Goal: Task Accomplishment & Management: Manage account settings

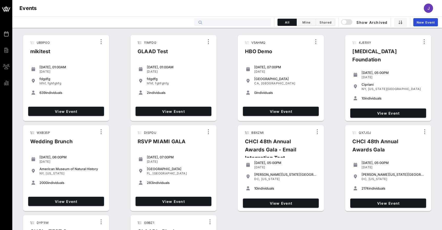
click at [218, 22] on input "text" at bounding box center [237, 22] width 64 height 7
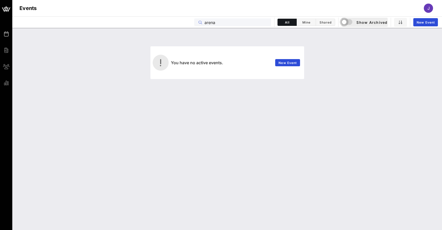
type input "arena"
click at [346, 23] on div "button" at bounding box center [344, 21] width 7 height 7
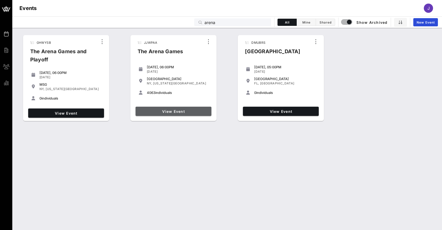
click at [196, 110] on span "View Event" at bounding box center [174, 111] width 72 height 4
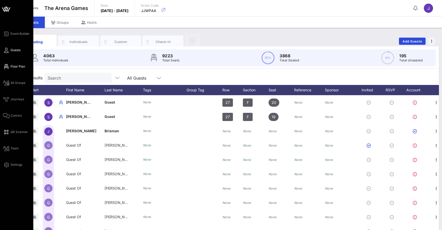
click at [11, 66] on span "Floor Plan" at bounding box center [18, 66] width 15 height 5
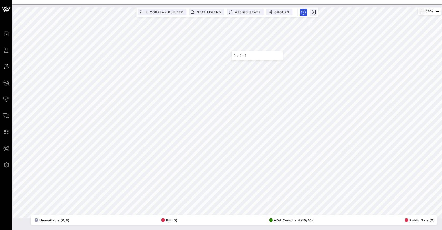
click at [420, 11] on icon "button" at bounding box center [422, 11] width 6 height 6
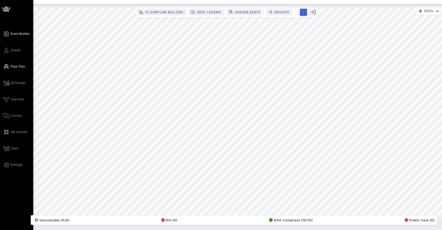
click at [12, 34] on span "Event Builder" at bounding box center [20, 34] width 19 height 5
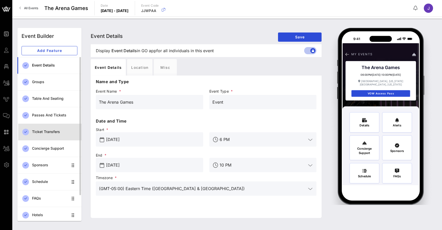
click at [42, 130] on div "Ticket Transfers" at bounding box center [54, 132] width 45 height 4
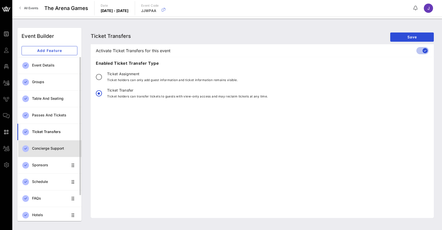
click at [38, 152] on div "Concierge Support" at bounding box center [54, 149] width 45 height 11
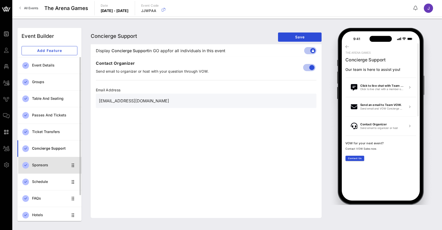
click at [38, 166] on div "Sponsors" at bounding box center [50, 165] width 36 height 4
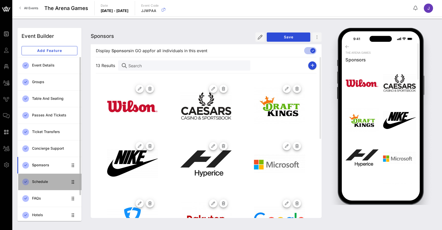
click at [38, 184] on div "Schedule" at bounding box center [50, 182] width 36 height 4
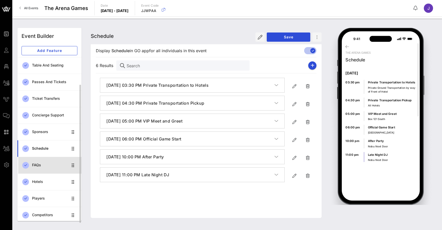
click at [40, 165] on div "FAQs" at bounding box center [50, 165] width 36 height 4
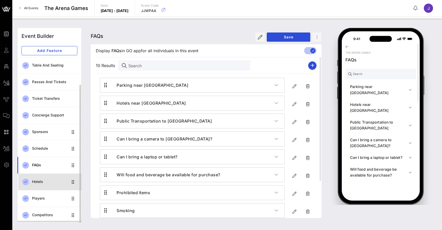
click at [42, 182] on div "Hotels" at bounding box center [50, 182] width 36 height 4
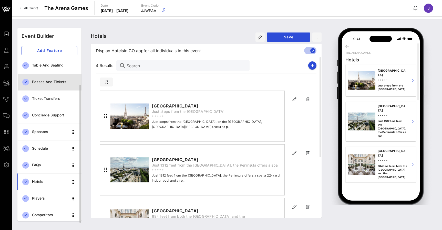
click at [50, 84] on div "Passes and Tickets" at bounding box center [54, 82] width 45 height 11
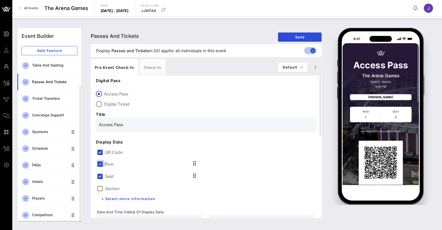
click at [101, 165] on div at bounding box center [100, 164] width 9 height 9
click at [101, 175] on div at bounding box center [100, 176] width 9 height 9
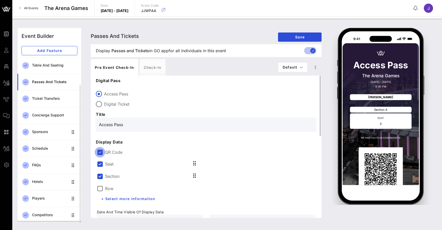
click at [99, 154] on div at bounding box center [100, 152] width 9 height 9
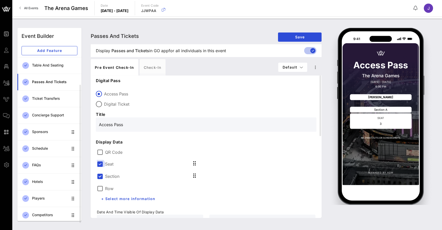
click at [99, 165] on div at bounding box center [100, 164] width 9 height 9
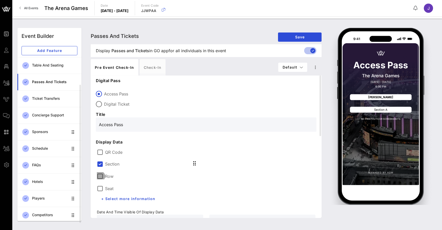
click at [99, 176] on div at bounding box center [100, 176] width 9 height 9
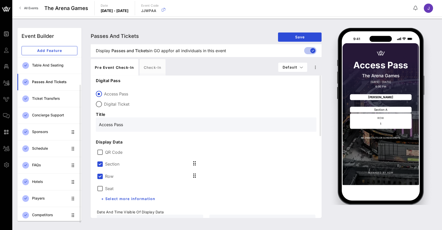
click at [99, 176] on div at bounding box center [100, 176] width 9 height 9
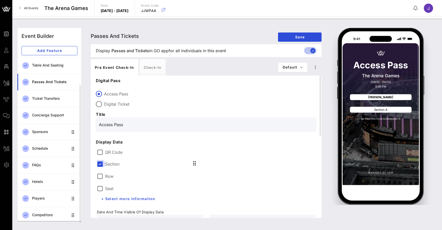
click at [100, 163] on div at bounding box center [100, 164] width 9 height 9
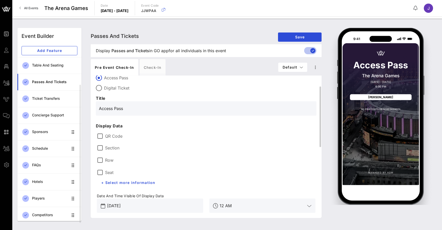
scroll to position [19, 0]
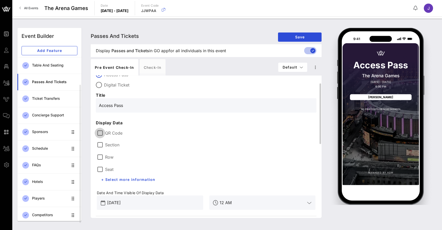
click at [101, 132] on div at bounding box center [100, 133] width 9 height 9
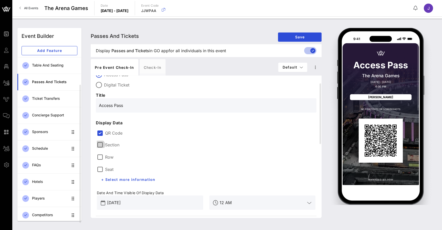
click at [100, 146] on div at bounding box center [100, 145] width 9 height 9
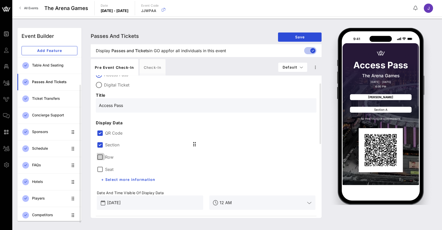
click at [100, 156] on div at bounding box center [100, 157] width 9 height 9
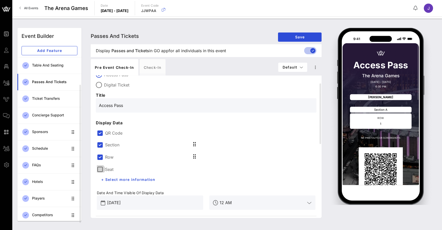
click at [100, 172] on div at bounding box center [100, 169] width 9 height 9
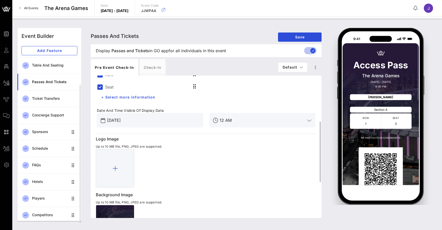
scroll to position [104, 0]
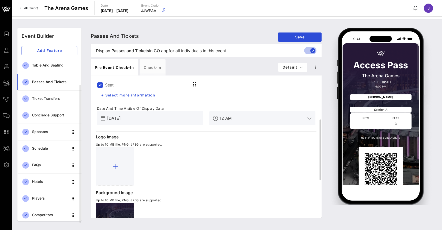
click at [177, 117] on input "Dec 22, 2023" at bounding box center [153, 118] width 93 height 8
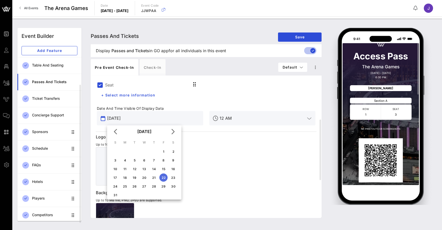
scroll to position [3, 0]
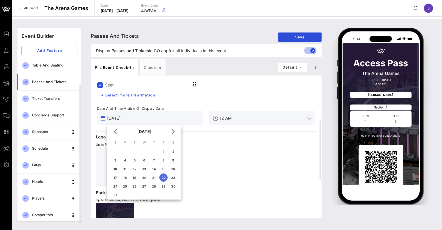
click at [185, 90] on div "Seat" at bounding box center [150, 84] width 106 height 12
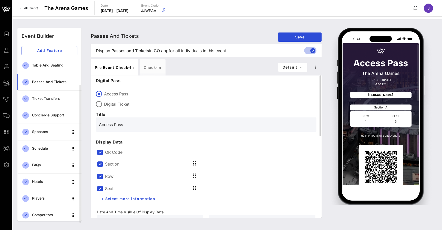
scroll to position [0, 0]
click at [133, 199] on span "+ Select more information" at bounding box center [128, 199] width 55 height 4
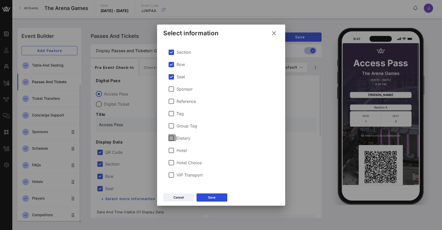
click at [172, 138] on div at bounding box center [171, 138] width 9 height 9
click at [172, 149] on div at bounding box center [171, 150] width 9 height 9
click at [172, 92] on div "Sponsor" at bounding box center [221, 89] width 106 height 12
click at [171, 90] on div at bounding box center [171, 89] width 9 height 9
click at [212, 197] on icon at bounding box center [212, 198] width 4 height 4
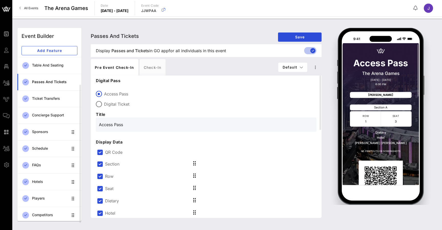
scroll to position [3, 0]
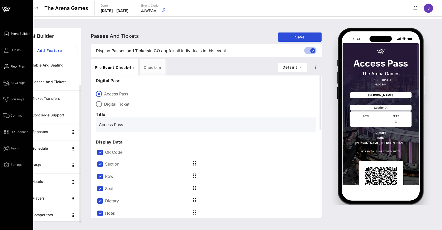
click at [12, 68] on span "Floor Plan" at bounding box center [18, 66] width 15 height 5
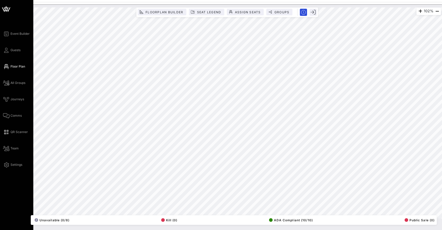
click at [8, 9] on icon at bounding box center [6, 9] width 12 height 12
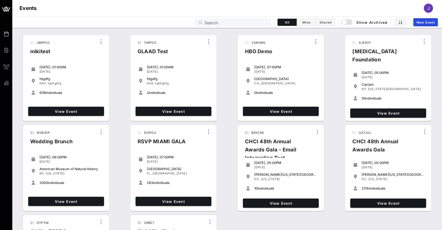
click at [238, 22] on input "Search" at bounding box center [237, 22] width 64 height 7
type input "a"
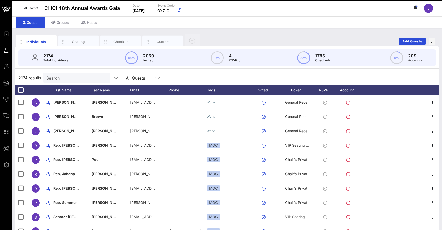
click at [31, 8] on span "All Events" at bounding box center [31, 8] width 14 height 4
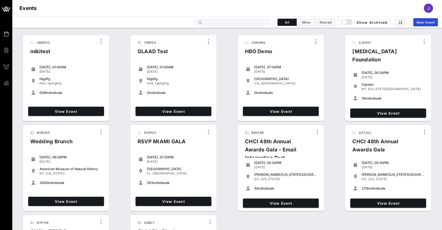
click at [215, 24] on input "text" at bounding box center [237, 22] width 64 height 7
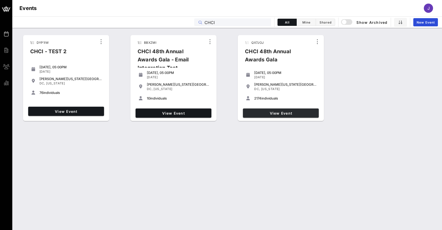
type input "CHCI"
click at [299, 115] on span "View Event" at bounding box center [281, 113] width 72 height 4
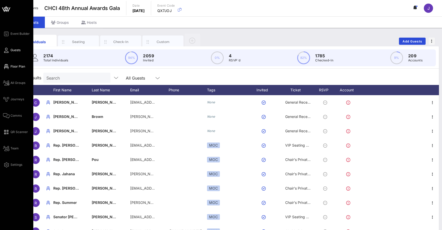
click at [9, 67] on link "Floor Plan" at bounding box center [14, 67] width 22 height 6
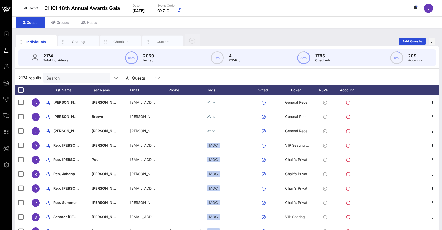
click at [34, 8] on span "All Events" at bounding box center [31, 8] width 14 height 4
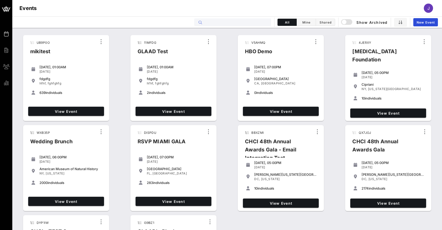
click at [243, 24] on input "text" at bounding box center [237, 22] width 64 height 7
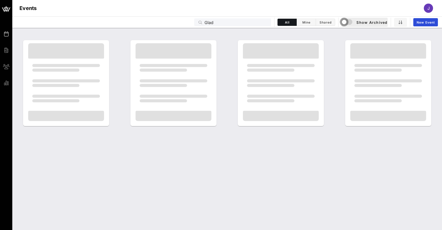
drag, startPoint x: 382, startPoint y: 31, endPoint x: 346, endPoint y: 23, distance: 37.3
click at [346, 23] on div "button" at bounding box center [344, 21] width 7 height 7
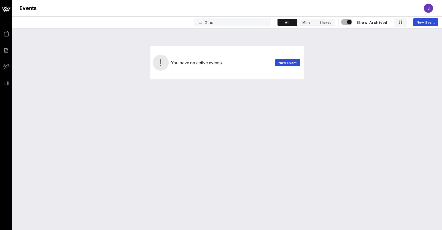
click at [210, 23] on input "Glad" at bounding box center [237, 22] width 64 height 7
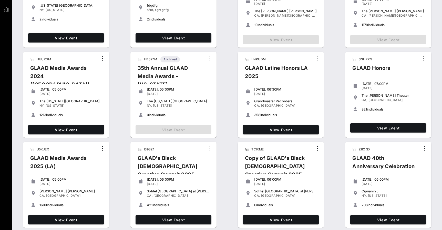
scroll to position [74, 0]
type input "Glaad"
click at [87, 220] on span "View Event" at bounding box center [66, 220] width 72 height 4
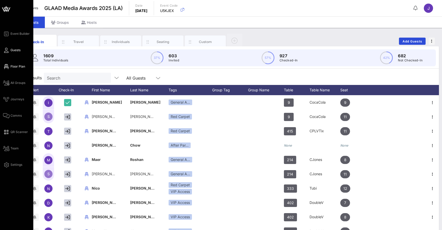
click at [13, 65] on span "Floor Plan" at bounding box center [18, 66] width 15 height 5
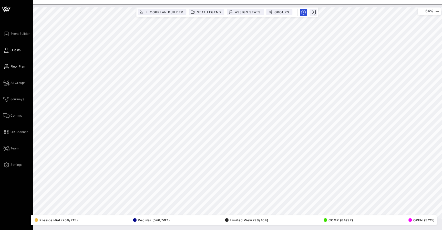
click at [14, 50] on span "Guests" at bounding box center [16, 50] width 10 height 5
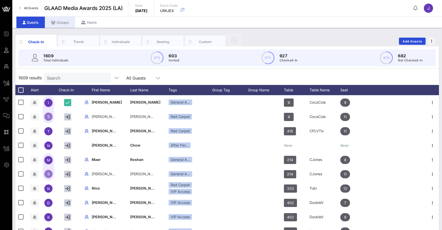
click at [59, 21] on div "Groups" at bounding box center [60, 23] width 30 height 12
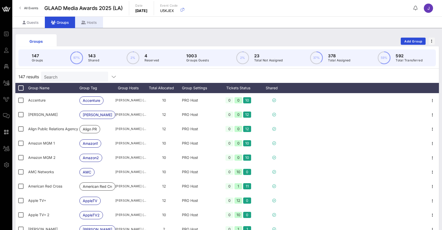
click at [88, 23] on div "Hosts" at bounding box center [89, 23] width 28 height 12
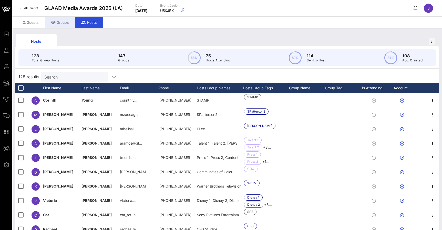
click at [64, 23] on div "Groups" at bounding box center [60, 23] width 30 height 12
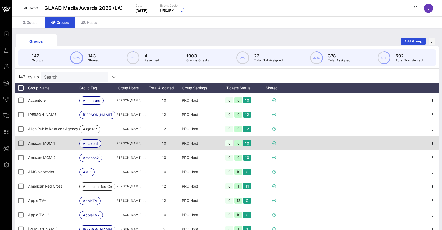
scroll to position [8, 0]
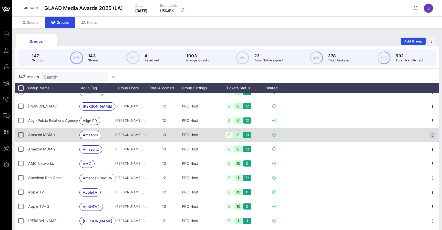
click at [432, 135] on icon "button" at bounding box center [433, 135] width 6 height 6
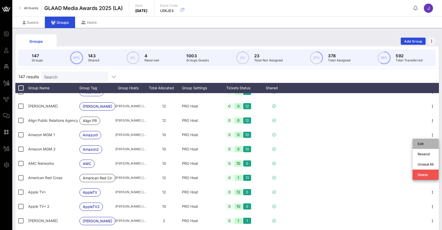
click at [432, 145] on div "Edit" at bounding box center [426, 144] width 16 height 4
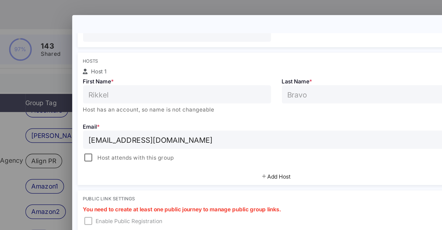
scroll to position [72, 0]
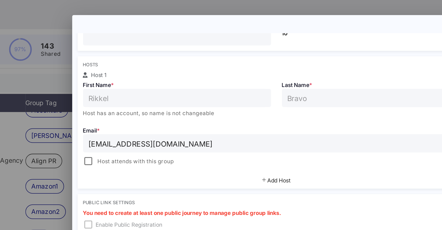
click at [216, 130] on span "Add Host" at bounding box center [222, 132] width 13 height 4
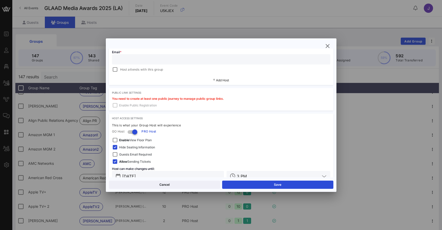
scroll to position [180, 0]
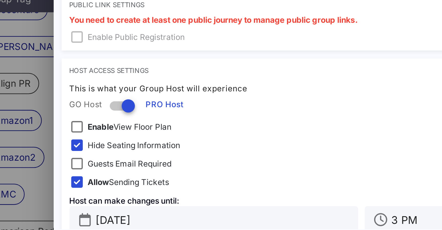
click at [119, 136] on strong "Enable" at bounding box center [124, 138] width 10 height 4
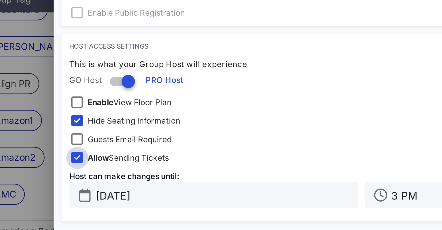
scroll to position [189, 0]
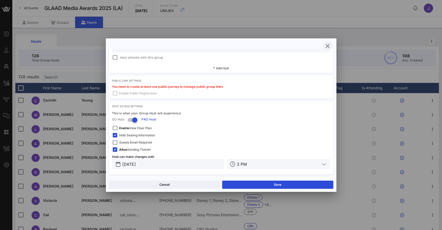
click at [329, 47] on icon "button" at bounding box center [328, 46] width 6 height 6
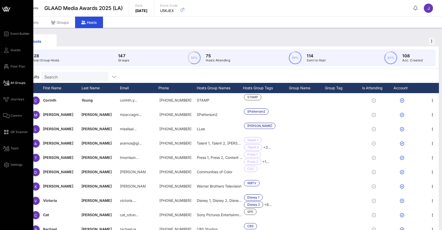
click at [8, 83] on icon at bounding box center [6, 83] width 6 height 1
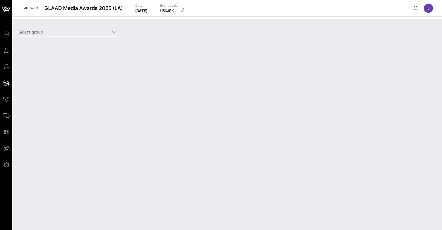
click at [69, 30] on input "Select group" at bounding box center [64, 32] width 92 height 8
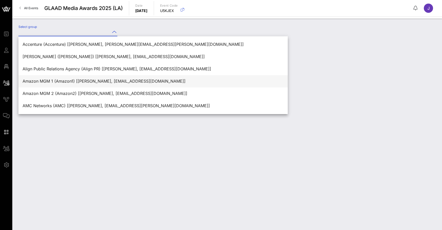
click at [61, 80] on div "Amazon MGM 1 (Amazon1) [Rikkel Bravo, rikkel@amazon.com]" at bounding box center [153, 81] width 261 height 5
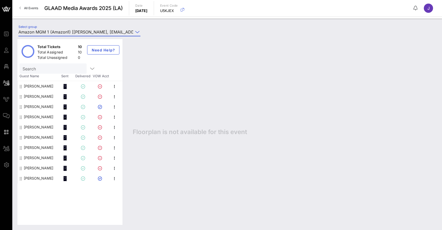
click at [69, 32] on input "Amazon MGM 1 (Amazon1) [Rikkel Bravo, rikkel@amazon.com]" at bounding box center [75, 32] width 115 height 8
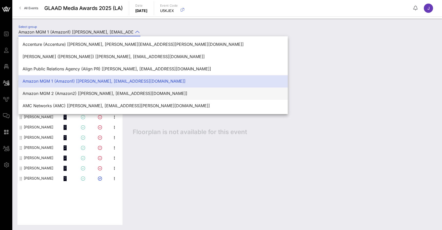
click at [61, 94] on div "Amazon MGM 2 (Amazon2) [Rikkel Bravo, rikkel@amazon.com]" at bounding box center [153, 93] width 261 height 5
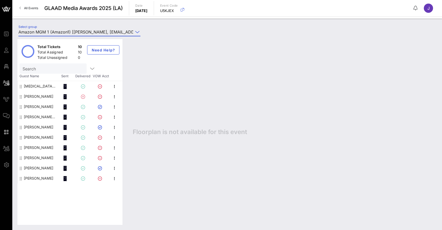
type input "Amazon MGM 2 (Amazon2) [Rikkel Bravo, rikkel@amazon.com]"
drag, startPoint x: 123, startPoint y: 56, endPoint x: 38, endPoint y: 87, distance: 90.8
click at [38, 87] on div "Alli Reich" at bounding box center [40, 86] width 32 height 10
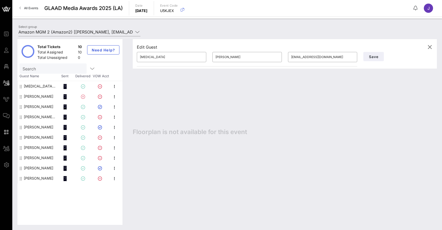
click at [37, 96] on div "Ethan Woo" at bounding box center [38, 96] width 29 height 10
type input "Ethan"
type input "Woo"
type input "woo@a24films.com"
click at [37, 105] on div "Melissa Wolfe" at bounding box center [38, 107] width 29 height 10
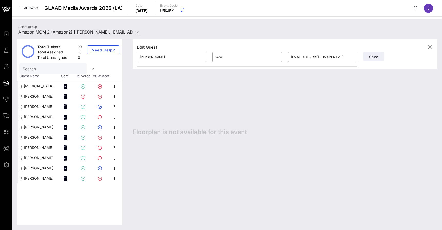
type input "[PERSON_NAME]"
type input "Wolfe"
type input "melissa.wolfe@amazonstudios.com"
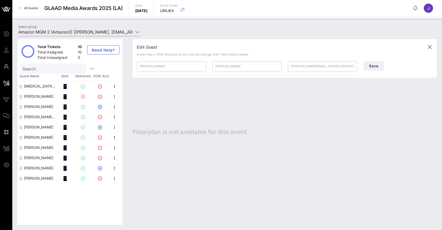
click at [37, 112] on div "Stephanie Beatriz" at bounding box center [40, 117] width 32 height 10
type input "Stephanie"
type input "Beatriz"
type input "stephaniebischoff@gmail.com"
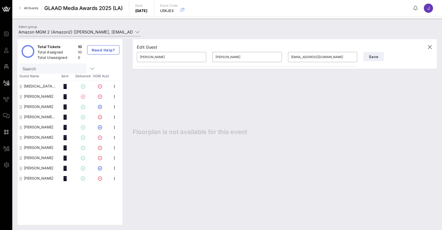
click at [37, 120] on div "Stephanie Beatriz" at bounding box center [40, 117] width 32 height 10
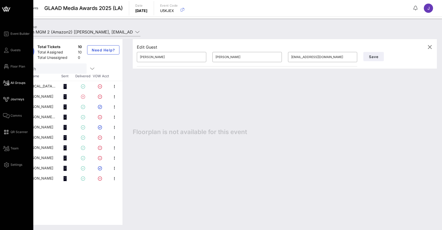
click at [13, 101] on span "Journeys" at bounding box center [18, 99] width 14 height 5
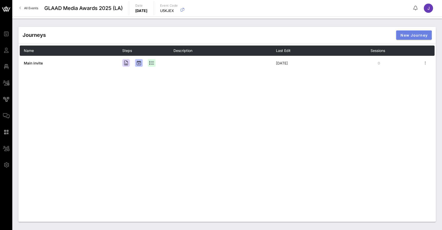
click at [414, 33] on span "New Journey" at bounding box center [413, 35] width 27 height 4
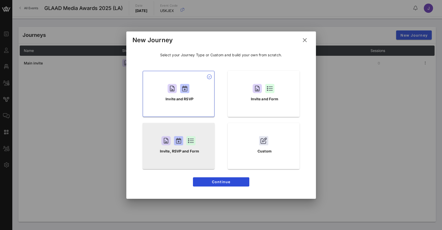
click at [194, 146] on div "Invite, RSVP and Form" at bounding box center [179, 146] width 72 height 46
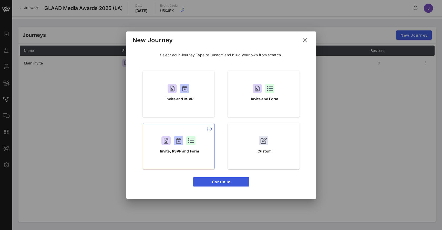
click at [220, 183] on span "Continue" at bounding box center [221, 182] width 48 height 4
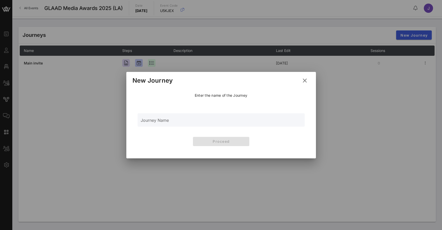
click at [212, 117] on div "Journey Name" at bounding box center [221, 120] width 161 height 13
type input "Main Invite 2"
click at [230, 141] on span "Proceed" at bounding box center [221, 141] width 48 height 4
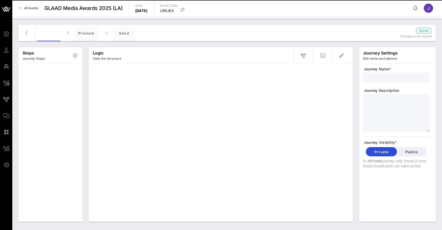
type input "Main Invite 2"
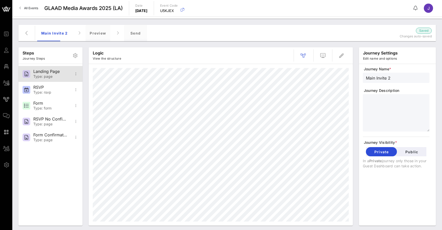
click at [57, 75] on div "Type: page" at bounding box center [50, 77] width 34 height 4
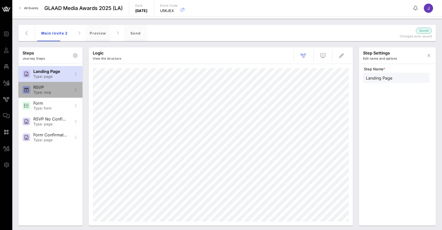
click at [52, 88] on div "RSVP" at bounding box center [50, 87] width 34 height 5
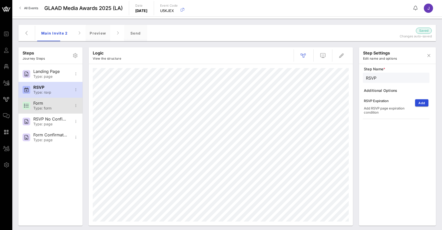
click at [50, 104] on div "Form" at bounding box center [50, 103] width 34 height 5
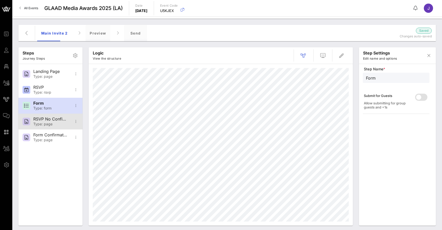
click at [50, 118] on div "RSVP No Confirmation" at bounding box center [50, 119] width 34 height 5
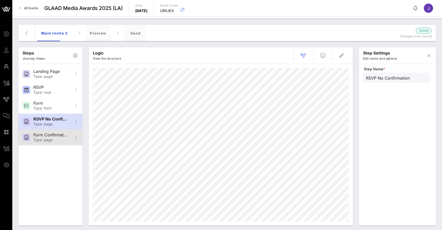
click at [53, 133] on div "Form Confirmation Type: page" at bounding box center [50, 138] width 34 height 16
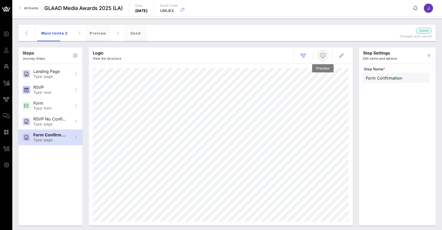
click at [323, 56] on icon "button" at bounding box center [323, 56] width 6 height 6
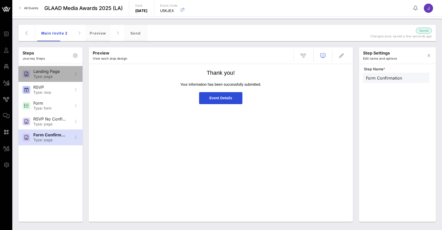
click at [61, 75] on div "Type: page" at bounding box center [50, 77] width 34 height 4
type input "Landing Page"
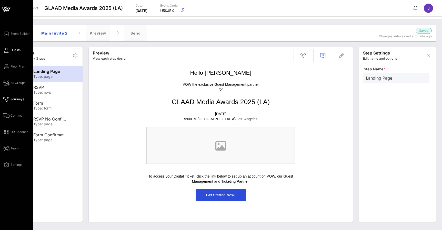
click at [7, 51] on icon at bounding box center [6, 50] width 6 height 1
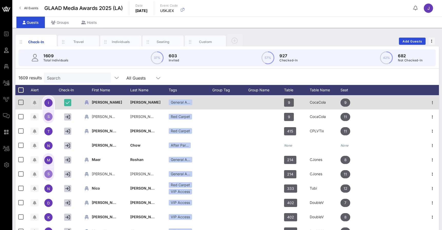
click at [35, 103] on icon "button" at bounding box center [35, 103] width 4 height 4
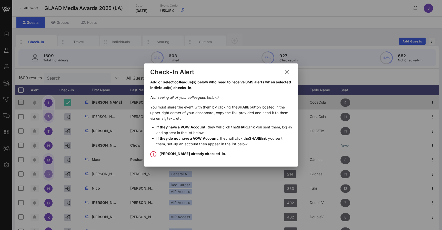
click at [35, 103] on div at bounding box center [221, 115] width 442 height 230
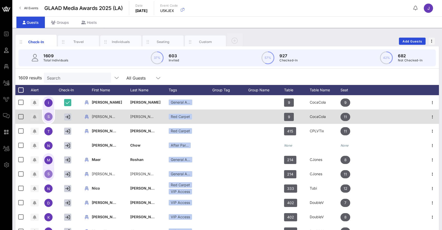
click at [35, 118] on icon "button" at bounding box center [35, 117] width 4 height 4
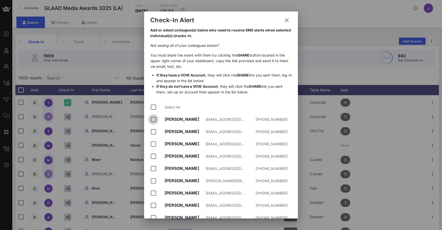
click at [153, 120] on div at bounding box center [153, 119] width 9 height 9
click at [153, 133] on div at bounding box center [153, 132] width 9 height 9
click at [153, 144] on div at bounding box center [153, 144] width 9 height 9
click at [153, 157] on div at bounding box center [153, 156] width 9 height 9
click at [154, 167] on div at bounding box center [153, 169] width 9 height 9
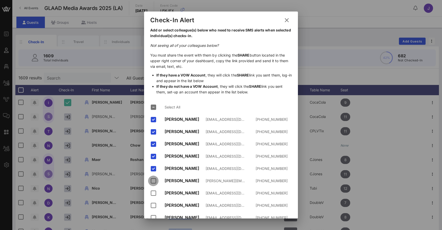
click at [155, 177] on div at bounding box center [153, 181] width 9 height 9
drag, startPoint x: 248, startPoint y: 99, endPoint x: 287, endPoint y: 19, distance: 88.4
click at [287, 19] on icon at bounding box center [286, 20] width 7 height 6
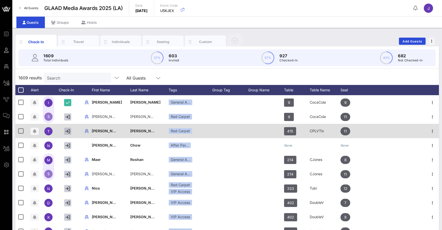
click at [68, 130] on icon "button" at bounding box center [67, 131] width 5 height 5
click at [68, 130] on icon "button" at bounding box center [68, 131] width 4 height 5
click at [36, 131] on icon "button" at bounding box center [35, 131] width 4 height 4
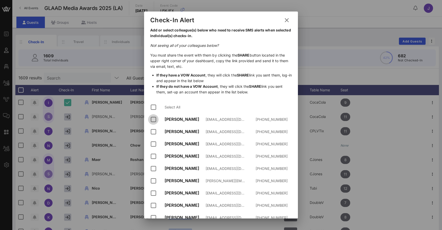
click at [154, 121] on div at bounding box center [153, 119] width 9 height 9
click at [154, 131] on div at bounding box center [153, 132] width 9 height 9
click at [154, 142] on div at bounding box center [153, 144] width 9 height 9
click at [156, 152] on div "Autumn Henderson ahenderson@glaad.org +16785226618" at bounding box center [220, 156] width 141 height 12
click at [155, 156] on div at bounding box center [153, 156] width 9 height 9
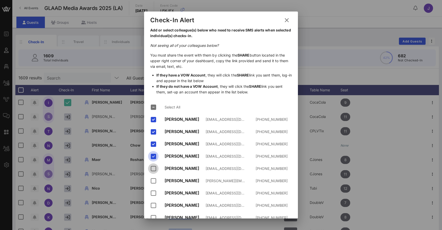
click at [155, 170] on div at bounding box center [153, 169] width 9 height 9
click at [288, 22] on icon at bounding box center [286, 20] width 7 height 6
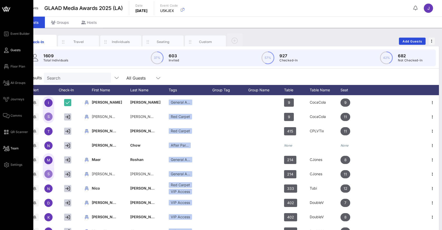
click at [5, 149] on icon at bounding box center [6, 148] width 6 height 1
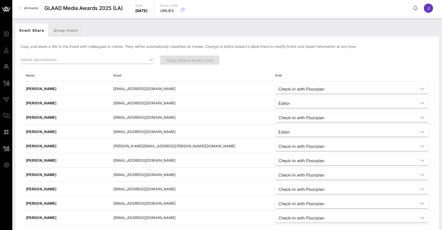
click at [67, 30] on div "Group Hosts" at bounding box center [65, 30] width 33 height 13
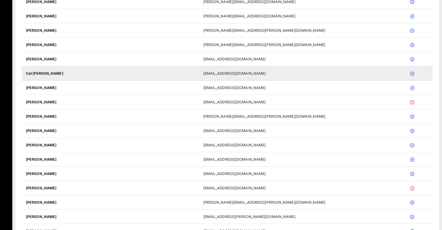
scroll to position [294, 0]
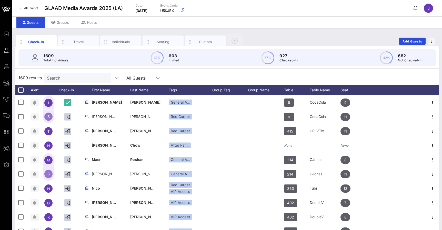
click at [30, 8] on span "All Events" at bounding box center [31, 8] width 14 height 4
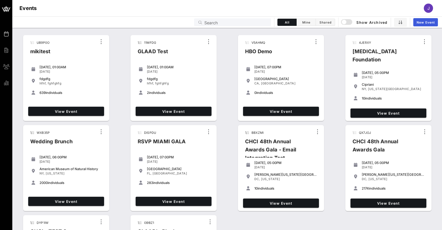
click at [424, 21] on span "New Event" at bounding box center [425, 23] width 18 height 4
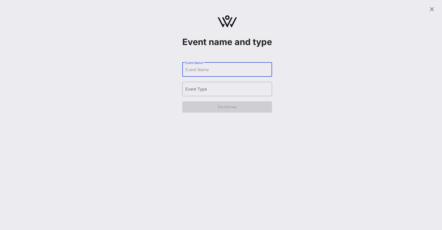
click at [213, 74] on input "Event Name" at bounding box center [227, 70] width 84 height 8
click at [211, 74] on input "Event Name" at bounding box center [227, 70] width 84 height 8
type input "Zebra Superbowl"
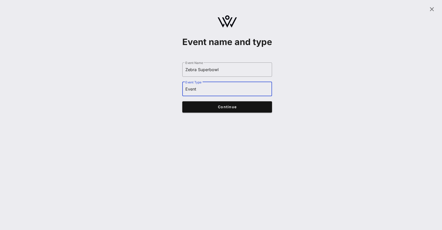
type input "Event"
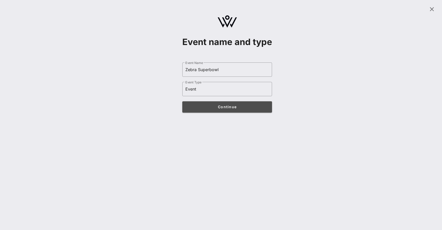
click at [236, 109] on span "Continue" at bounding box center [227, 107] width 80 height 4
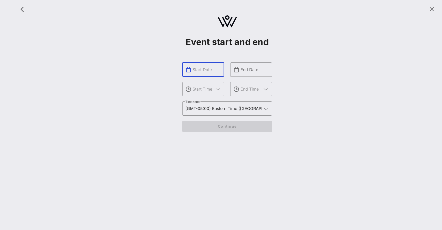
click at [209, 71] on input "text" at bounding box center [206, 70] width 28 height 8
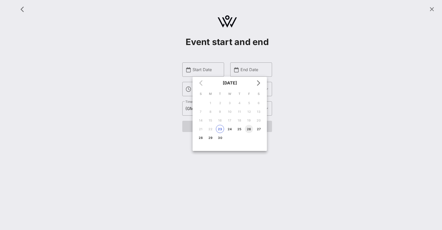
click at [249, 129] on div "26" at bounding box center [249, 129] width 8 height 4
type input "Sep 26, 2025"
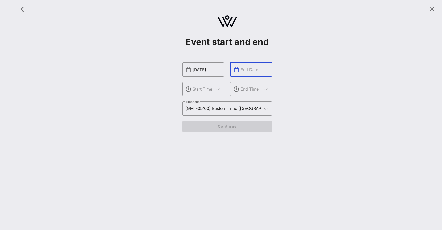
click at [249, 67] on input "text" at bounding box center [254, 70] width 28 height 8
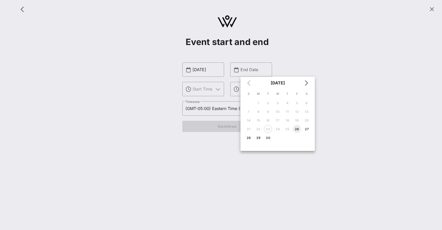
click at [298, 130] on div "26" at bounding box center [297, 129] width 8 height 4
type input "Sep 26, 2025"
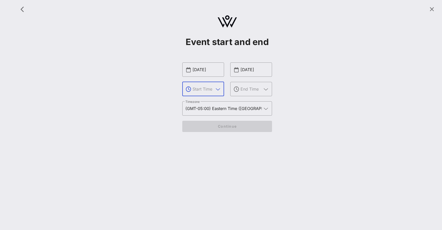
click at [206, 88] on input "text" at bounding box center [202, 89] width 21 height 8
click at [203, 116] on div "6 PM" at bounding box center [203, 117] width 34 height 5
type input "6 PM"
click at [246, 89] on input "text" at bounding box center [250, 89] width 21 height 8
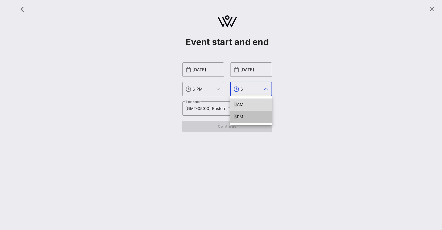
click at [242, 119] on div "6 PM" at bounding box center [251, 117] width 34 height 5
type input "6 PM"
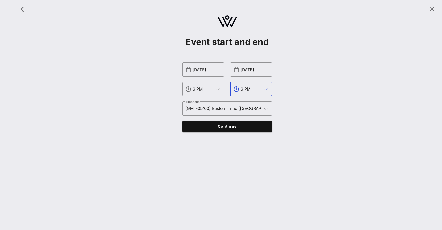
click at [237, 128] on span "Continue" at bounding box center [227, 126] width 80 height 4
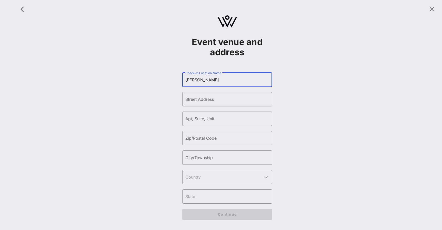
type input "Tao"
type input "Tao Street"
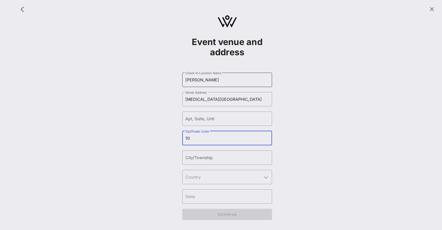
type input "1"
type input "10012"
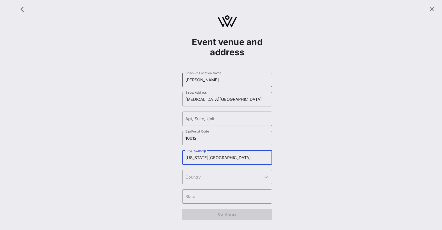
type input "[US_STATE][GEOGRAPHIC_DATA]"
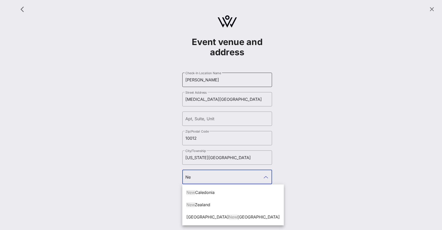
type input "N"
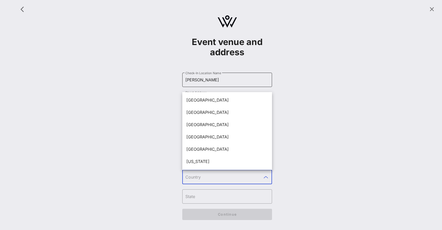
type input "i"
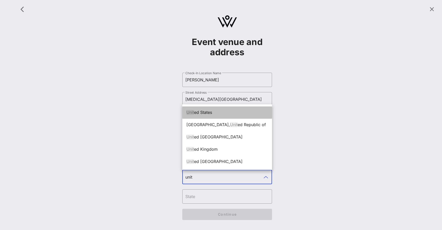
click at [206, 115] on div "Unit ed States" at bounding box center [227, 112] width 82 height 5
type input "[GEOGRAPHIC_DATA]"
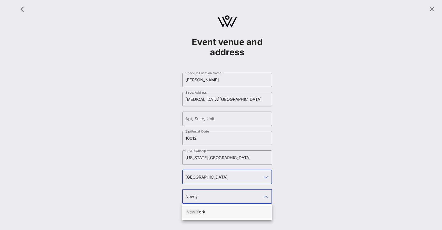
click at [237, 212] on div "New Y ork" at bounding box center [227, 212] width 82 height 5
type input "[US_STATE]"
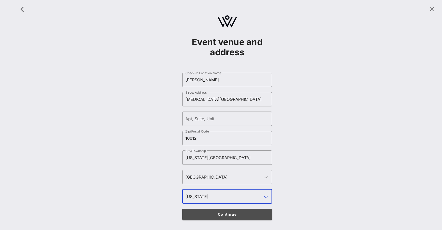
click at [236, 213] on span "Continue" at bounding box center [227, 214] width 80 height 4
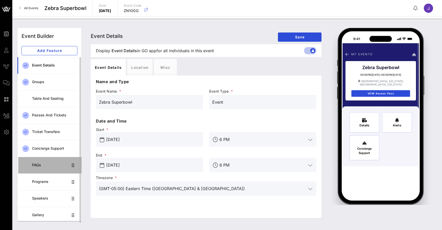
click at [51, 164] on div "FAQs" at bounding box center [50, 165] width 36 height 4
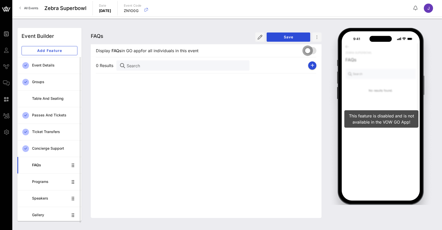
click at [310, 53] on div at bounding box center [307, 50] width 9 height 9
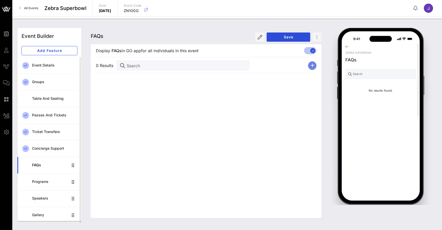
click at [313, 67] on icon "button" at bounding box center [312, 66] width 4 height 4
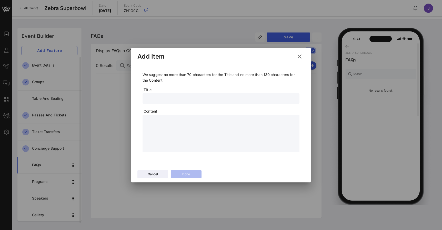
click at [191, 96] on input "text" at bounding box center [221, 98] width 151 height 7
type input "Where it the VIP Gate"
type textarea "**********"
click at [189, 174] on div "Done" at bounding box center [186, 174] width 8 height 5
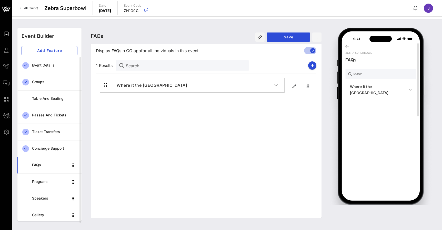
click at [363, 85] on h4 "Where it the VIP Gate" at bounding box center [379, 90] width 59 height 12
click at [285, 40] on button "Save" at bounding box center [289, 37] width 44 height 9
click at [49, 183] on div "Programs" at bounding box center [50, 182] width 36 height 4
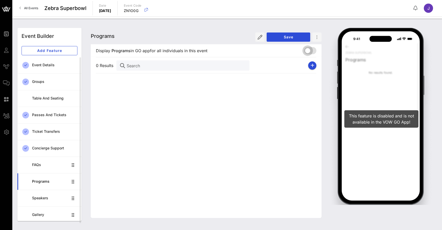
click at [309, 51] on div at bounding box center [307, 50] width 9 height 9
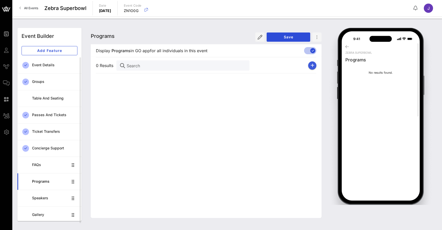
click at [313, 65] on icon "button" at bounding box center [312, 66] width 4 height 4
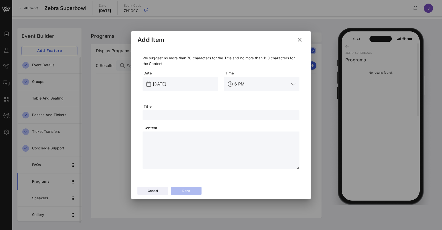
click at [160, 114] on input "text" at bounding box center [221, 115] width 151 height 7
type input "B"
type input "Cocktail Reception"
type textarea "**********"
click at [196, 190] on button "Done" at bounding box center [186, 191] width 31 height 8
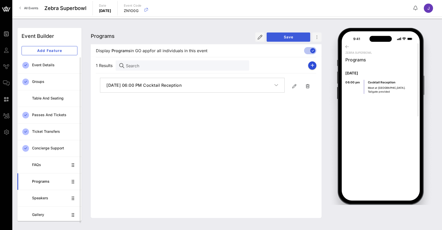
click at [295, 37] on span "Save" at bounding box center [288, 37] width 35 height 4
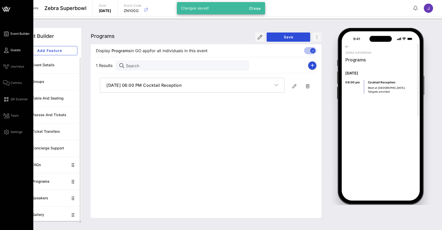
click at [8, 50] on icon at bounding box center [6, 50] width 6 height 1
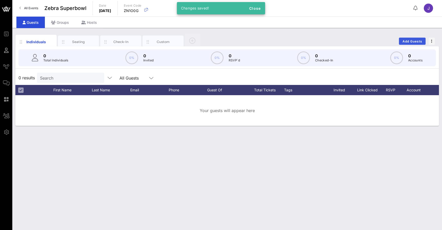
click at [415, 41] on span "Add Guests" at bounding box center [412, 41] width 20 height 4
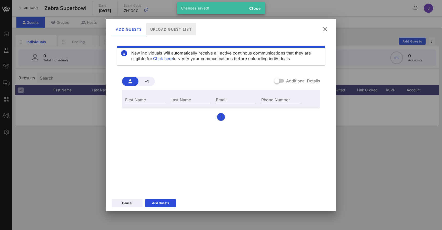
click at [170, 27] on div "Upload Guest List" at bounding box center [171, 29] width 50 height 12
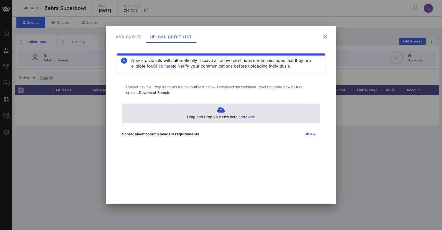
click at [228, 117] on p "Drag and Drop your files here or Browse" at bounding box center [221, 117] width 68 height 6
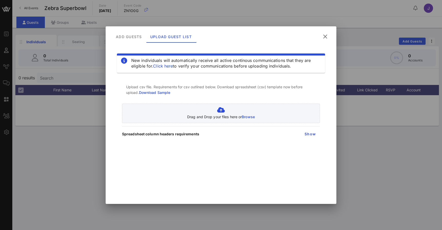
click at [326, 38] on icon at bounding box center [325, 37] width 7 height 6
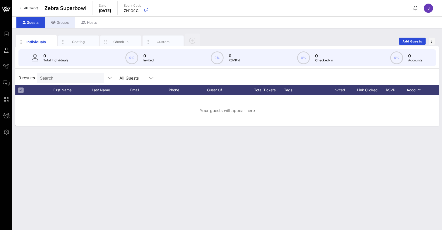
click at [60, 23] on div "Groups" at bounding box center [60, 23] width 30 height 12
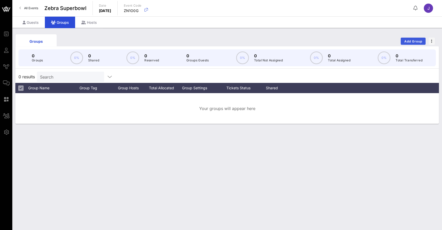
click at [414, 43] on span "Add Group" at bounding box center [413, 41] width 18 height 4
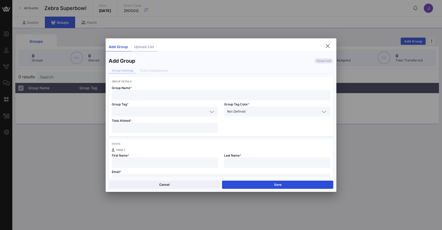
click at [137, 48] on div "Upload List" at bounding box center [144, 47] width 26 height 9
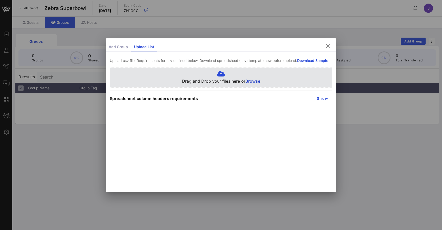
click at [249, 84] on span "Browse" at bounding box center [252, 81] width 15 height 5
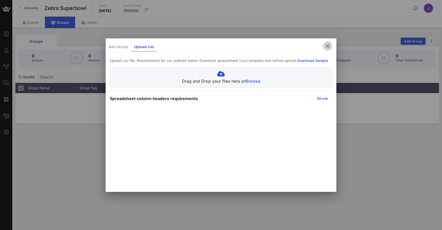
click at [326, 48] on icon "button" at bounding box center [327, 46] width 6 height 6
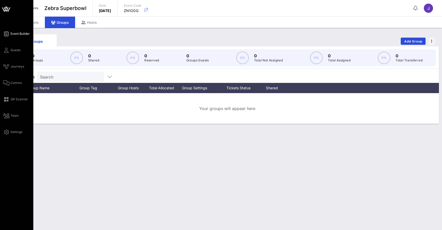
click at [16, 37] on link "Event Builder" at bounding box center [16, 34] width 27 height 6
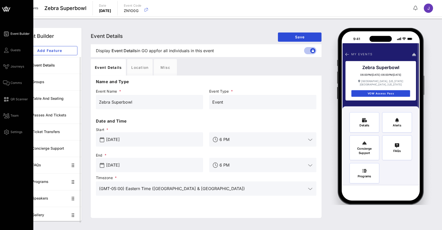
click at [19, 35] on span "Event Builder" at bounding box center [20, 34] width 19 height 5
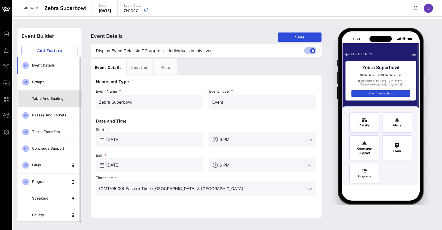
click at [61, 97] on div "Table and Seating" at bounding box center [54, 99] width 45 height 4
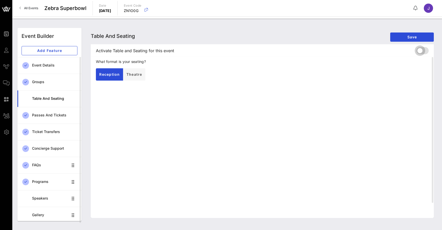
click at [421, 52] on div at bounding box center [419, 50] width 9 height 9
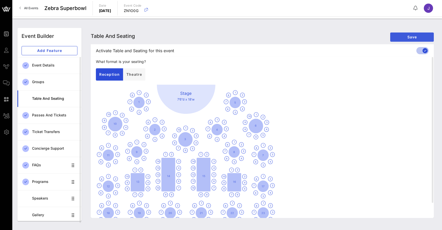
click at [416, 37] on span "Save" at bounding box center [411, 37] width 35 height 4
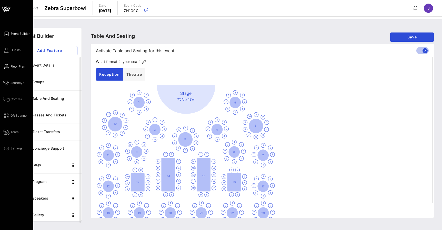
click at [7, 67] on icon at bounding box center [6, 66] width 6 height 1
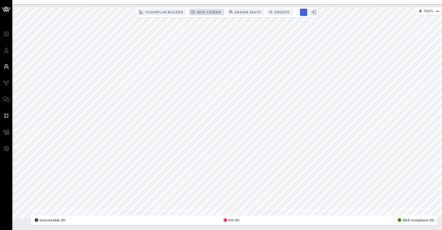
click at [160, 12] on span "Floorplan Builder" at bounding box center [164, 12] width 38 height 4
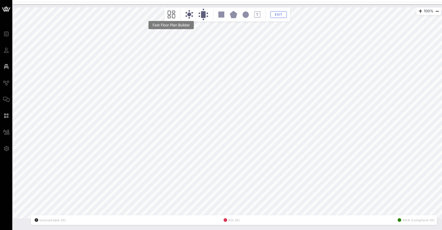
click at [174, 13] on icon at bounding box center [172, 15] width 8 height 8
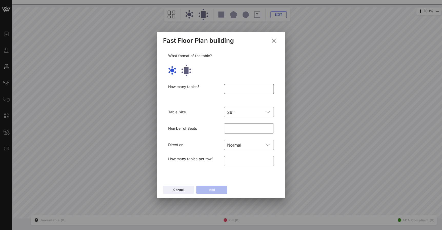
click at [238, 88] on input "number" at bounding box center [249, 89] width 44 height 8
type input "**"
click at [237, 110] on input "text" at bounding box center [250, 112] width 27 height 8
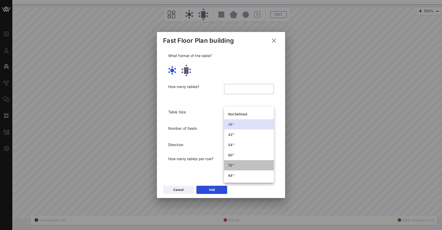
click at [235, 168] on div "72''" at bounding box center [249, 165] width 42 height 8
type input "**"
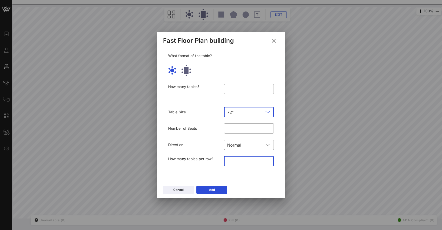
drag, startPoint x: 237, startPoint y: 160, endPoint x: 170, endPoint y: 156, distance: 67.0
click at [170, 156] on div "How many tables per row? ​ *" at bounding box center [221, 164] width 112 height 23
type input "*"
click at [216, 189] on button "Add" at bounding box center [211, 190] width 31 height 8
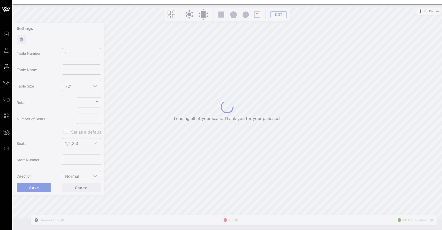
type input "19"
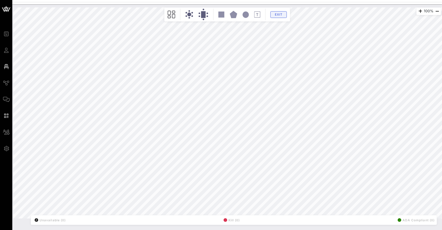
click at [278, 16] on span "Exit" at bounding box center [279, 15] width 10 height 4
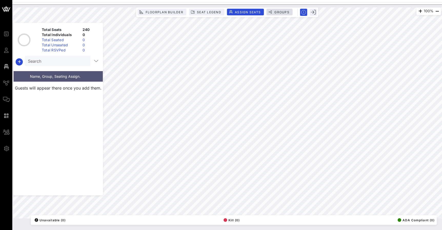
click at [283, 12] on span "Groups" at bounding box center [281, 12] width 15 height 4
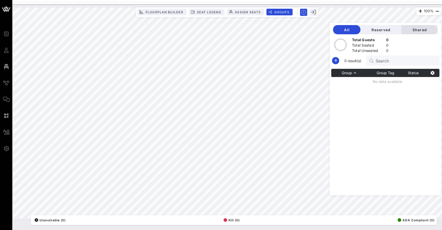
click at [424, 31] on span "Shared" at bounding box center [419, 30] width 28 height 4
click at [334, 60] on icon "button" at bounding box center [335, 61] width 6 height 6
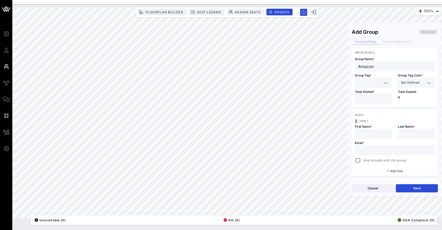
type input "Amazon"
type input "10"
click at [395, 71] on div "Amazon" at bounding box center [395, 66] width 74 height 10
click at [379, 100] on input "number" at bounding box center [373, 99] width 31 height 7
click at [379, 83] on input "text" at bounding box center [379, 82] width 16 height 7
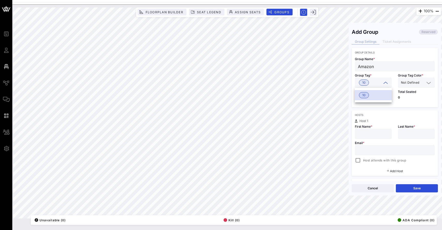
drag, startPoint x: 375, startPoint y: 83, endPoint x: 352, endPoint y: 83, distance: 23.1
click at [352, 83] on div "Group Tag * 10" at bounding box center [373, 80] width 43 height 16
type input "Amazon"
click at [401, 116] on div "Hosts" at bounding box center [395, 115] width 80 height 3
click at [367, 96] on input "number" at bounding box center [373, 99] width 31 height 7
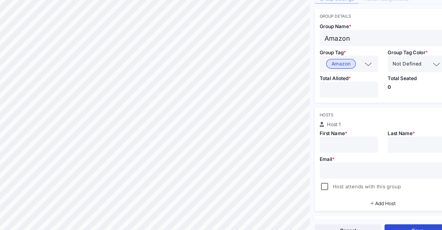
type input "**"
type input "J"
type input "B"
type input "jen@vow.app"
click at [355, 114] on div "Hosts" at bounding box center [395, 115] width 80 height 3
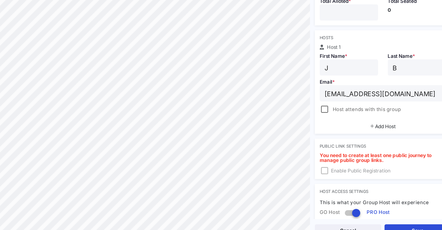
scroll to position [57, 0]
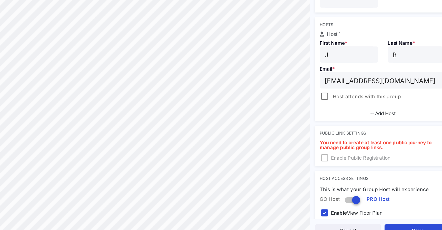
click at [363, 101] on span "Host attends with this group" at bounding box center [384, 103] width 43 height 5
click at [390, 112] on span "Add Host" at bounding box center [396, 114] width 13 height 4
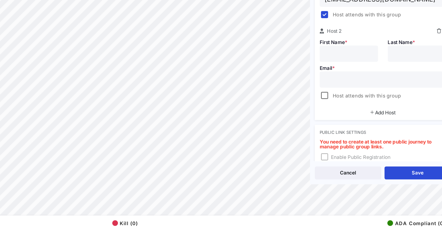
scroll to position [75, 0]
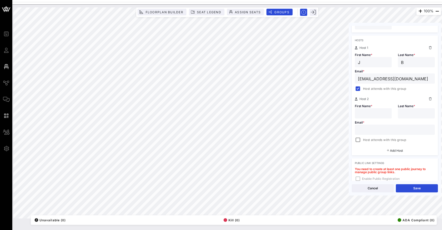
click at [431, 99] on icon at bounding box center [430, 99] width 3 height 3
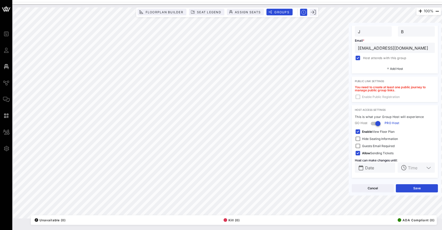
scroll to position [103, 0]
click at [417, 190] on button "Save" at bounding box center [417, 189] width 42 height 8
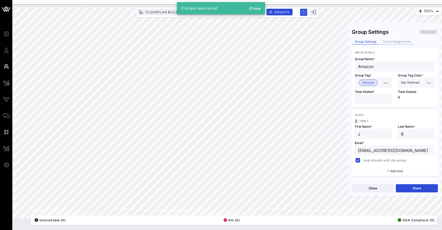
scroll to position [0, 0]
click at [399, 41] on div "Ticket Assignments" at bounding box center [396, 41] width 35 height 5
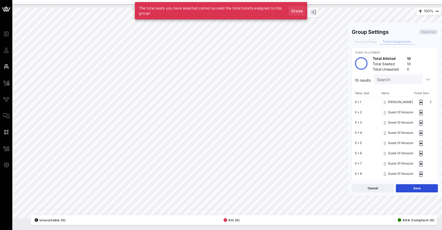
click at [298, 10] on span "Close" at bounding box center [297, 11] width 12 height 4
click at [299, 8] on button "Close" at bounding box center [297, 10] width 16 height 9
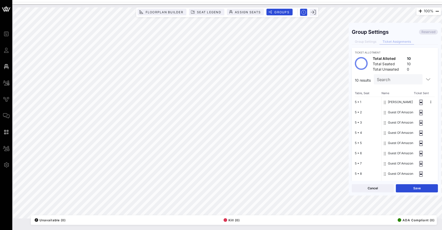
click at [362, 101] on div "5 • 1 5 • 2 5 • 3 5 • 4 5 • 5 5 • 6 5 • 7 5 • 8 5 • 9 5 • 10" at bounding box center [368, 148] width 27 height 103
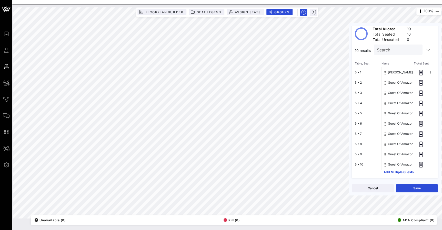
scroll to position [30, 0]
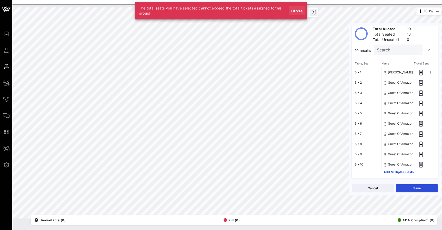
click at [299, 11] on span "Close" at bounding box center [297, 11] width 12 height 4
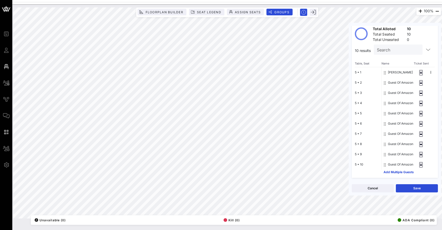
click at [358, 71] on button "5 • 1" at bounding box center [358, 72] width 6 height 10
click at [413, 190] on button "Save" at bounding box center [417, 189] width 42 height 8
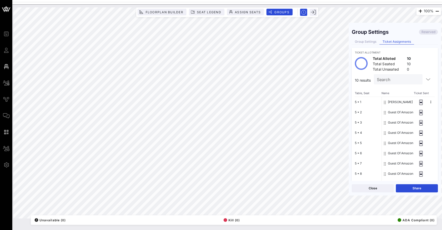
scroll to position [0, 0]
click at [369, 42] on div "Group Settings" at bounding box center [366, 41] width 28 height 5
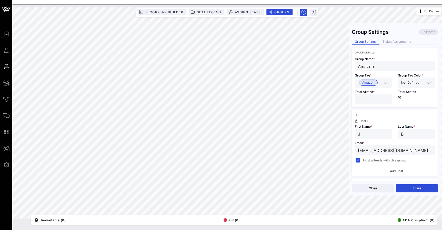
click at [347, 99] on div "100% Floorplan Builder Seat Legend Assign Seats Groups Exit Group Settings Rese…" at bounding box center [227, 112] width 428 height 211
type input "**"
click at [413, 187] on button "Save" at bounding box center [417, 189] width 42 height 8
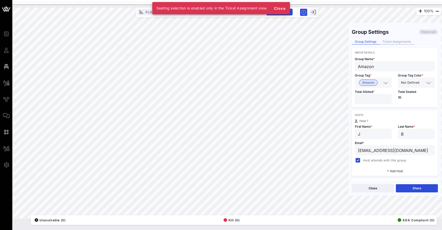
click at [398, 42] on div "Ticket Assignments" at bounding box center [396, 41] width 35 height 5
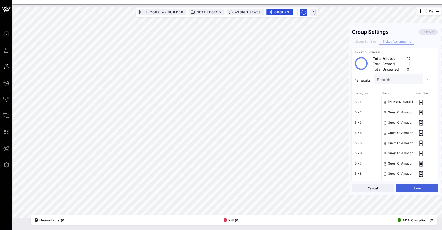
click at [417, 187] on button "Save" at bounding box center [417, 189] width 42 height 8
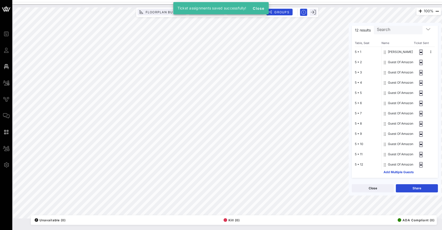
scroll to position [50, 0]
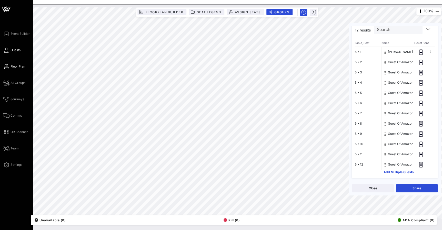
click at [12, 50] on span "Guests" at bounding box center [16, 50] width 10 height 5
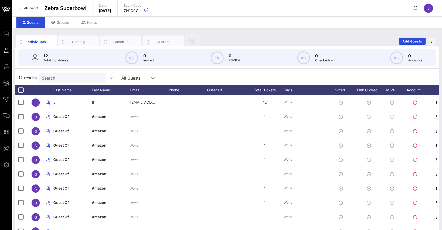
click at [7, 100] on icon at bounding box center [6, 99] width 6 height 1
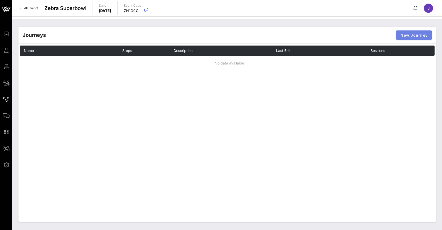
click at [421, 38] on button "New Journey" at bounding box center [414, 34] width 36 height 9
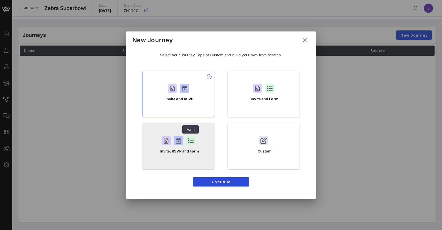
click at [190, 142] on div at bounding box center [190, 140] width 9 height 9
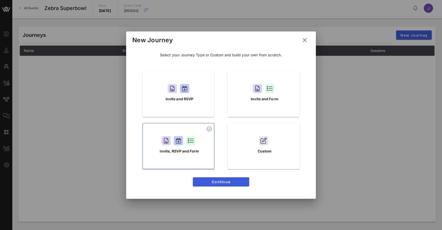
click at [231, 185] on button "Continue" at bounding box center [221, 182] width 56 height 9
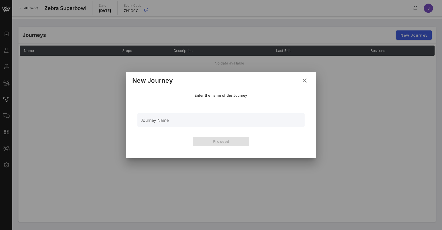
click at [219, 120] on input "Journey Name" at bounding box center [220, 123] width 161 height 8
type input "Main Invite"
click at [237, 140] on span "Proceed" at bounding box center [221, 141] width 48 height 4
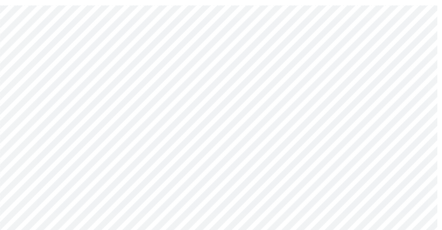
scroll to position [4, 0]
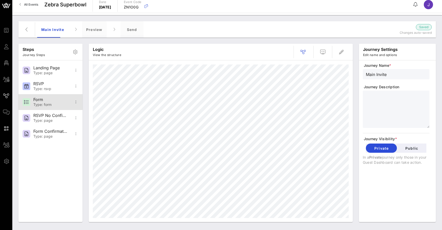
click at [55, 101] on div "Form" at bounding box center [50, 99] width 34 height 5
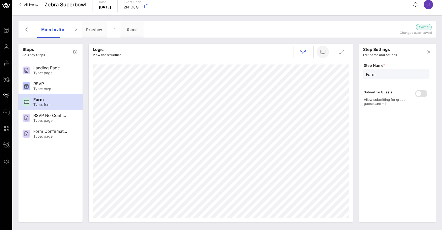
click at [321, 53] on icon "button" at bounding box center [323, 52] width 6 height 6
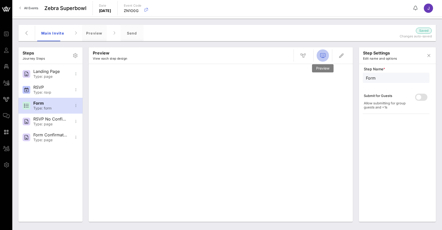
scroll to position [0, 0]
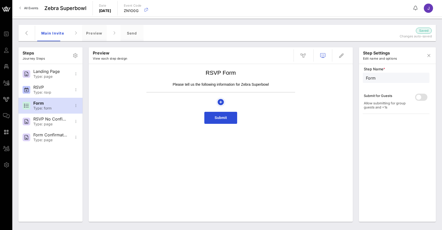
click at [220, 102] on icon "button" at bounding box center [221, 102] width 6 height 6
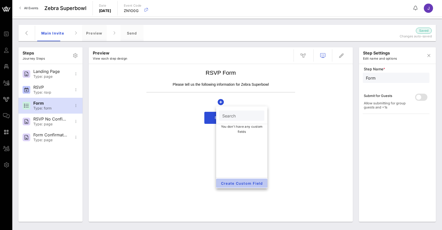
click at [245, 186] on span "Create Custom Field" at bounding box center [241, 183] width 43 height 4
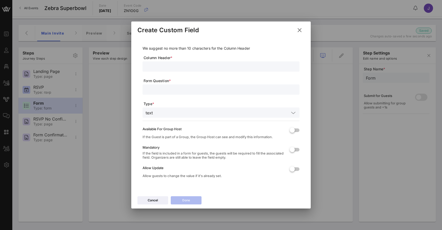
click at [205, 67] on input "text" at bounding box center [221, 66] width 151 height 7
type input "D"
type input "T"
type input "Loding"
type input "Where are you staying"
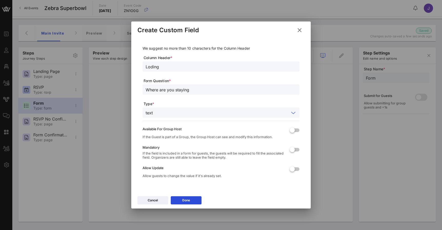
click at [193, 114] on input "text" at bounding box center [222, 112] width 134 height 7
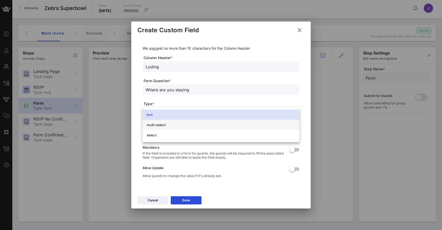
click at [183, 123] on div "multi-select" at bounding box center [221, 125] width 149 height 8
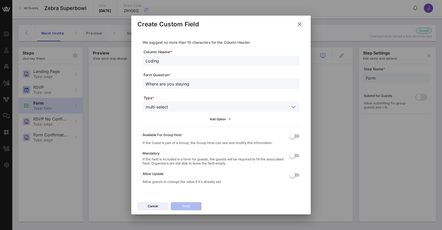
click at [212, 121] on div "Add Option" at bounding box center [221, 120] width 23 height 6
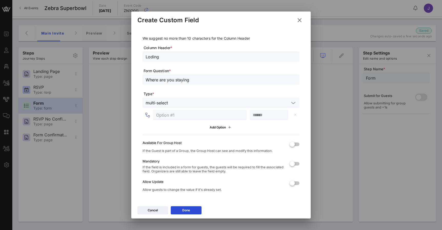
click at [201, 117] on input "text" at bounding box center [199, 115] width 87 height 7
type input "B"
type input "Hyatt"
click at [225, 128] on div "Add Option" at bounding box center [221, 128] width 23 height 6
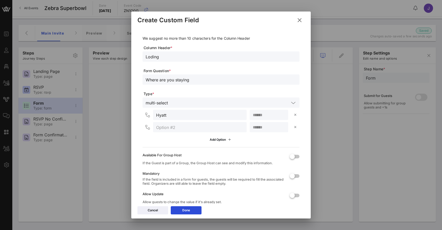
click at [207, 126] on input "text" at bounding box center [199, 127] width 87 height 7
type input "AKA"
click at [222, 140] on icon at bounding box center [221, 139] width 4 height 3
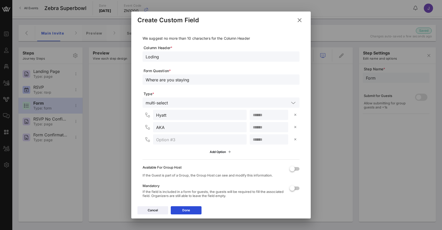
click at [213, 145] on div "Hyatt AKA Add Option" at bounding box center [221, 133] width 157 height 47
click at [213, 140] on input "text" at bounding box center [199, 139] width 87 height 7
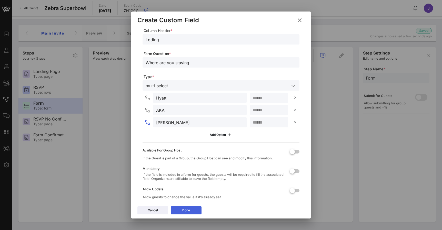
type input "Tao"
click at [196, 211] on button "Done" at bounding box center [186, 211] width 31 height 8
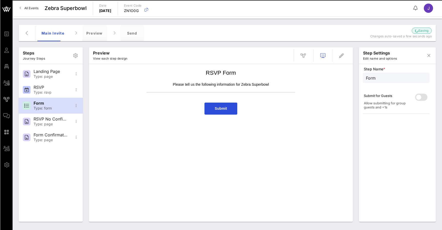
scroll to position [0, 0]
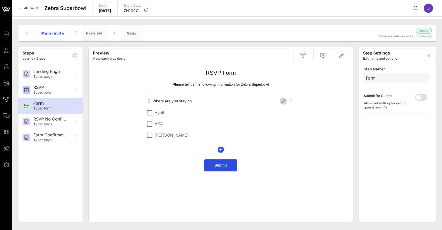
click at [283, 101] on icon "button" at bounding box center [283, 101] width 6 height 6
type input "Loding"
type input "Where are you staying"
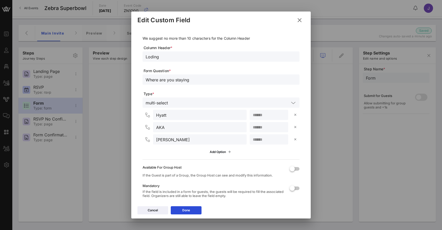
click at [301, 21] on icon at bounding box center [299, 20] width 7 height 6
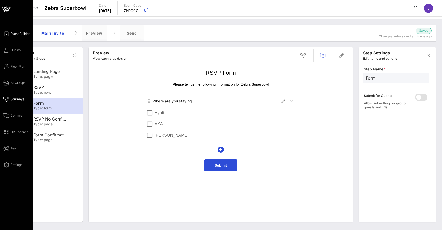
click at [7, 34] on icon at bounding box center [6, 34] width 6 height 1
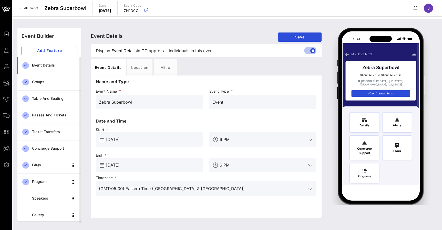
click at [36, 9] on span "All Events" at bounding box center [31, 8] width 14 height 4
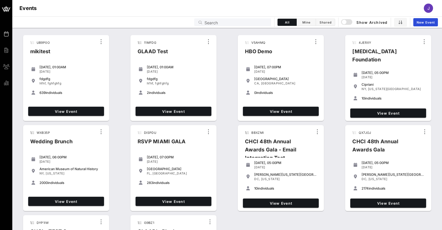
click at [221, 1] on div "Events J" at bounding box center [227, 8] width 430 height 16
click at [219, 24] on input "Search" at bounding box center [237, 22] width 64 height 7
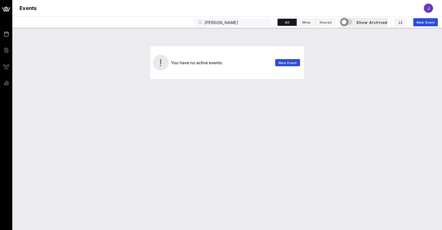
click at [347, 21] on div "button" at bounding box center [344, 21] width 7 height 7
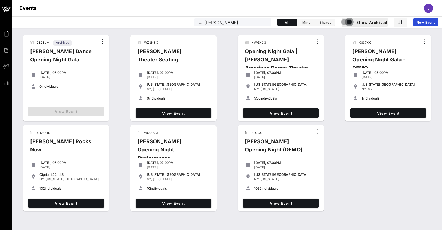
click at [347, 25] on div "button" at bounding box center [349, 21] width 7 height 7
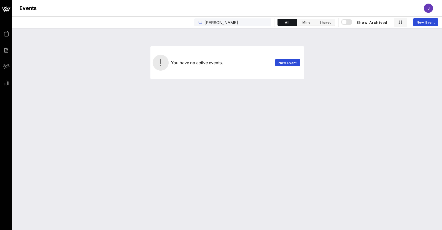
click at [243, 24] on input "[PERSON_NAME]" at bounding box center [237, 22] width 64 height 7
type input "[PERSON_NAME]"
drag, startPoint x: 243, startPoint y: 24, endPoint x: 346, endPoint y: 21, distance: 103.1
click at [346, 21] on div "button" at bounding box center [344, 21] width 7 height 7
click at [345, 22] on div "button" at bounding box center [344, 21] width 7 height 7
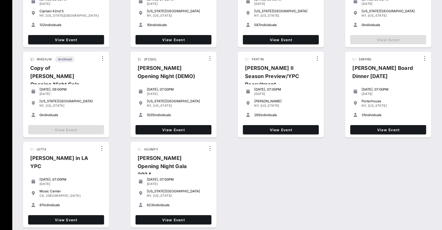
scroll to position [164, 0]
click at [197, 220] on span "View Event" at bounding box center [174, 220] width 72 height 4
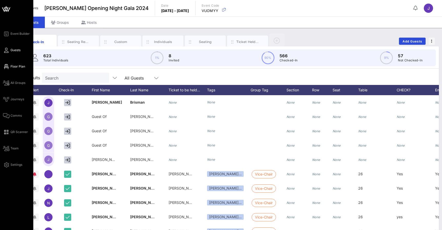
click at [17, 66] on span "Floor Plan" at bounding box center [18, 66] width 15 height 5
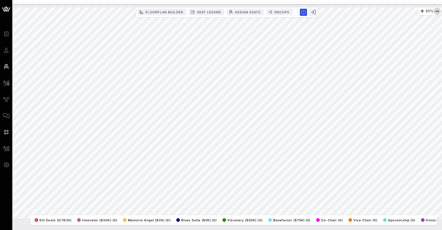
click at [438, 11] on icon "button" at bounding box center [437, 11] width 6 height 6
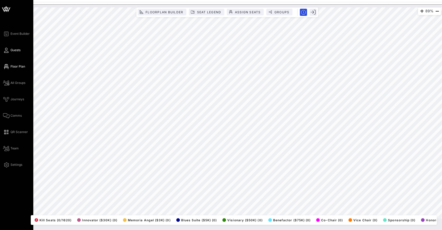
click at [15, 50] on span "Guests" at bounding box center [16, 50] width 10 height 5
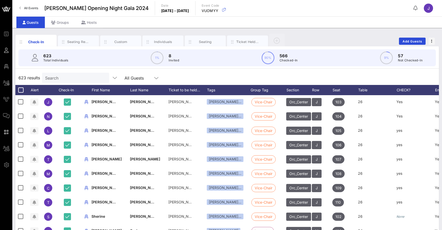
scroll to position [0, 0]
click at [79, 40] on div "Seating Requests" at bounding box center [78, 41] width 23 height 5
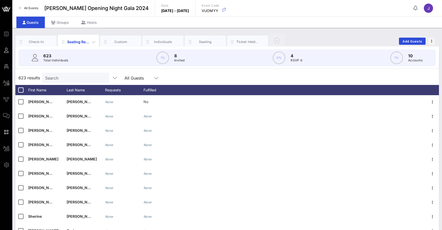
scroll to position [0, 0]
click at [121, 39] on div "Custom" at bounding box center [120, 42] width 41 height 13
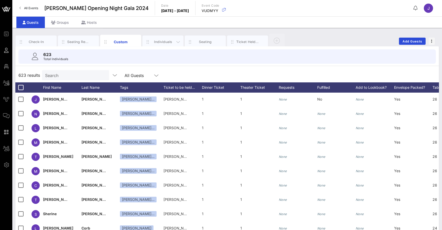
click at [161, 40] on div "Individuals" at bounding box center [163, 41] width 23 height 5
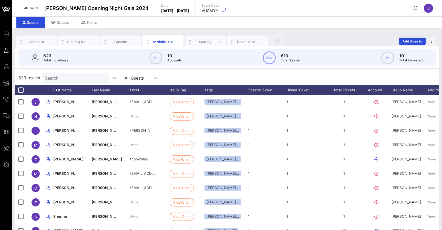
click at [212, 43] on div "Seating" at bounding box center [205, 41] width 23 height 5
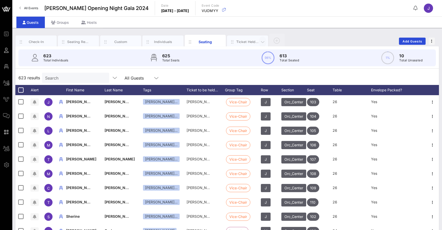
click at [262, 40] on icon "button" at bounding box center [263, 42] width 6 height 6
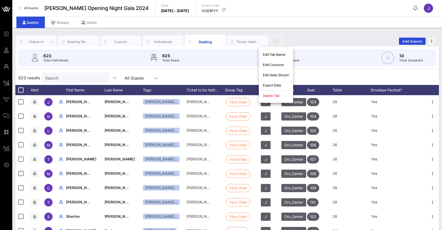
click at [39, 39] on div "Check-In" at bounding box center [36, 42] width 41 height 13
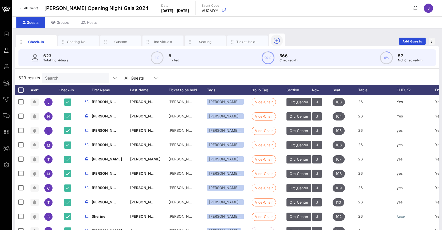
click at [277, 40] on icon "button" at bounding box center [277, 41] width 6 height 6
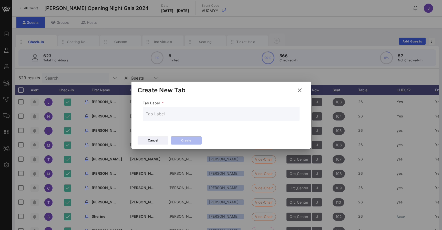
click at [182, 117] on input "text" at bounding box center [221, 114] width 151 height 8
type input "Hotel"
click at [195, 141] on button "Create" at bounding box center [186, 141] width 31 height 8
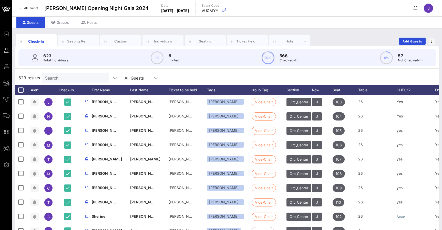
click at [287, 42] on div "Hotel" at bounding box center [290, 41] width 23 height 5
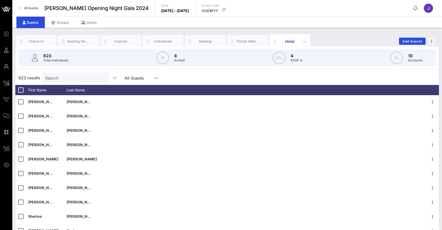
click at [307, 43] on icon "button" at bounding box center [305, 41] width 6 height 6
click at [336, 34] on div "Check-In Seating Requests Custom Individuals Seating Ticket Held Under Hotel Ad…" at bounding box center [227, 41] width 424 height 16
click at [304, 42] on icon "button" at bounding box center [305, 41] width 6 height 6
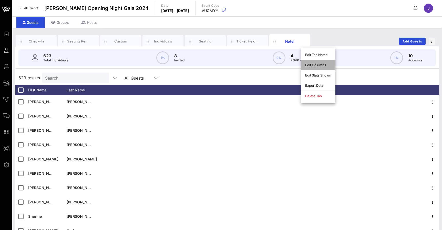
click at [313, 66] on div "Edit Columns" at bounding box center [318, 65] width 26 height 4
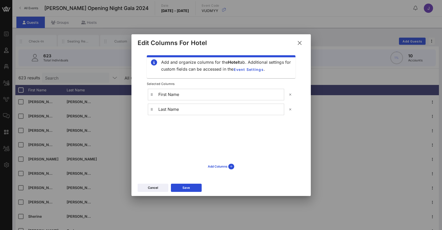
click at [300, 42] on icon at bounding box center [299, 42] width 9 height 9
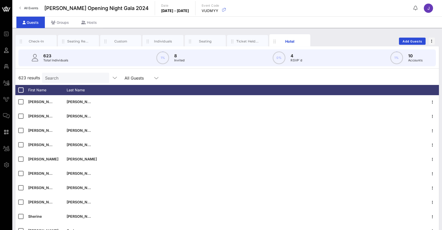
click at [416, 8] on icon at bounding box center [416, 8] width 4 height 0
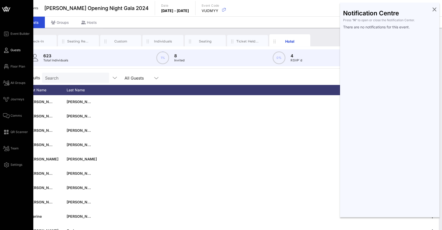
click at [12, 51] on span "Guests" at bounding box center [16, 50] width 10 height 5
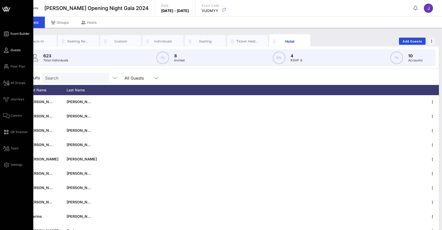
click at [18, 34] on span "Event Builder" at bounding box center [20, 34] width 19 height 5
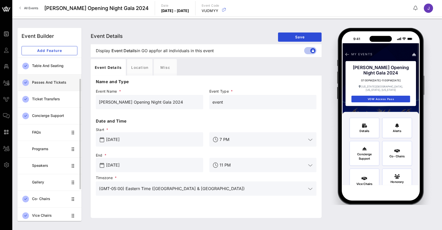
scroll to position [33, 0]
click at [56, 51] on span "Add Feature" at bounding box center [49, 50] width 47 height 4
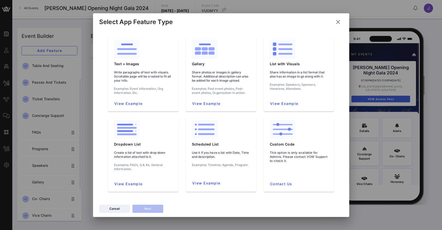
click at [340, 24] on icon at bounding box center [337, 22] width 7 height 8
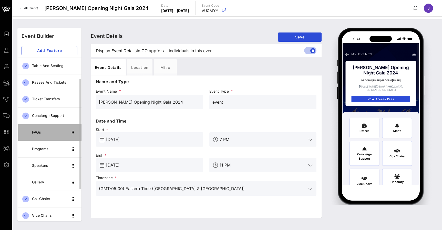
click at [43, 138] on div "FAQs" at bounding box center [50, 132] width 36 height 11
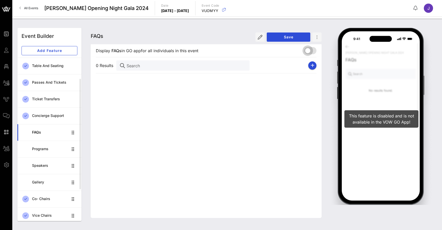
click at [309, 51] on div at bounding box center [307, 50] width 9 height 9
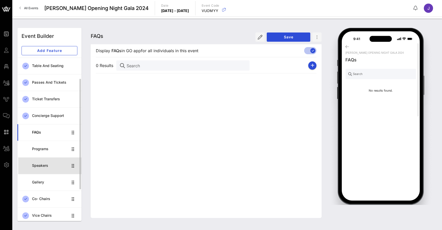
click at [51, 168] on div "Speakers" at bounding box center [50, 166] width 36 height 11
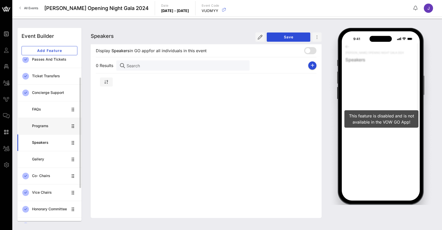
scroll to position [57, 0]
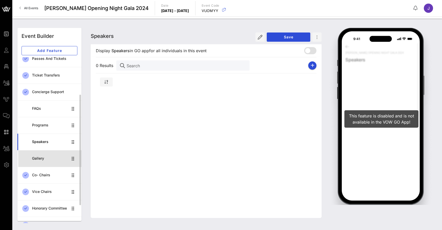
click at [40, 159] on div "Gallery" at bounding box center [50, 159] width 36 height 4
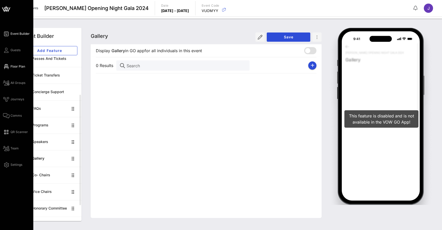
click at [8, 67] on icon at bounding box center [6, 66] width 6 height 1
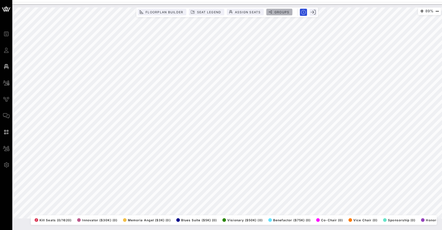
click at [280, 11] on span "Groups" at bounding box center [281, 12] width 15 height 4
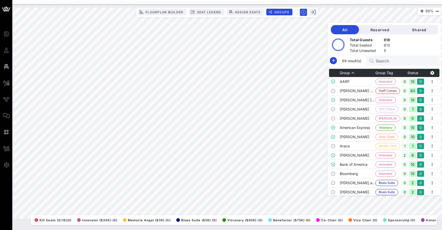
click at [367, 111] on td "[PERSON_NAME]" at bounding box center [358, 109] width 36 height 9
click at [359, 128] on td "American Express" at bounding box center [358, 127] width 36 height 9
click at [359, 146] on td "Araca" at bounding box center [358, 146] width 36 height 9
click at [361, 163] on td "Bank of America" at bounding box center [358, 164] width 36 height 9
click at [364, 144] on td "Araca" at bounding box center [358, 146] width 36 height 9
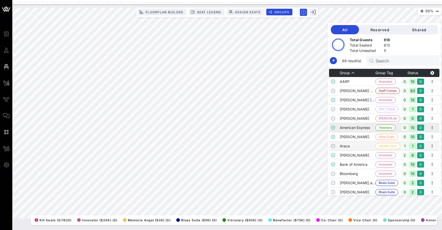
click at [366, 128] on td "American Express" at bounding box center [358, 127] width 36 height 9
click at [366, 152] on td "[PERSON_NAME]" at bounding box center [358, 155] width 36 height 9
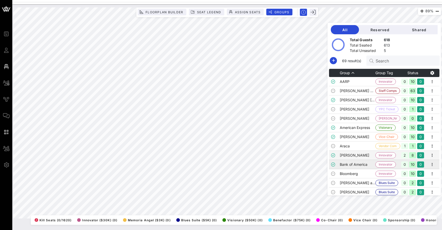
click at [366, 168] on td "Bank of America" at bounding box center [358, 164] width 36 height 9
click at [313, 11] on icon "button" at bounding box center [313, 12] width 5 height 5
click at [244, 8] on div "Floorplan Builder Seat Legend Assign Seats Groups Exit" at bounding box center [227, 12] width 182 height 10
click at [244, 12] on span "Assign Seats" at bounding box center [248, 12] width 26 height 4
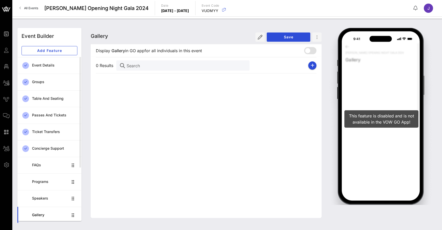
click at [29, 6] on span "All Events" at bounding box center [31, 8] width 14 height 4
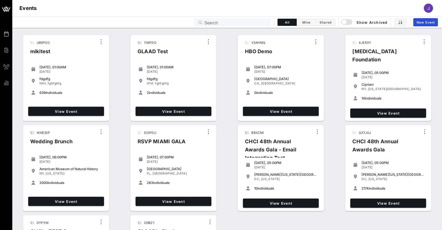
click at [251, 23] on input "Search" at bounding box center [237, 22] width 64 height 7
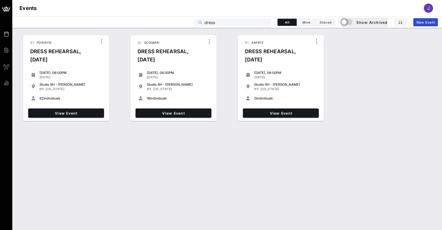
type input "dress"
click at [347, 22] on div "button" at bounding box center [344, 21] width 7 height 7
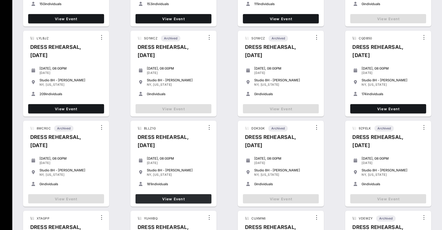
scroll to position [184, 0]
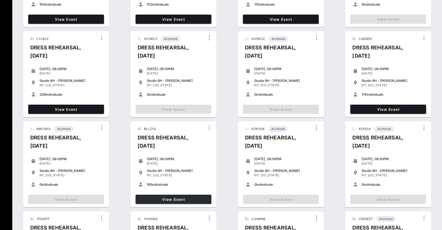
click at [190, 199] on span "View Event" at bounding box center [174, 200] width 72 height 4
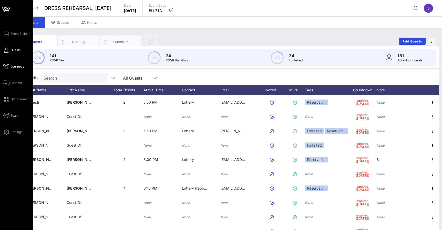
click at [7, 67] on icon at bounding box center [6, 66] width 6 height 1
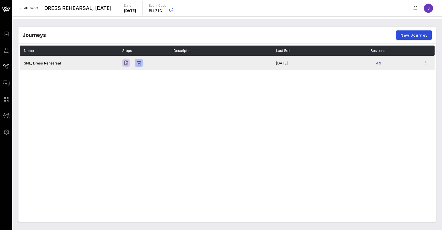
click at [35, 64] on span "SNL, Dress Rehearsal" at bounding box center [42, 63] width 37 height 4
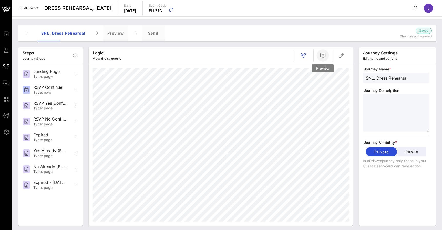
click at [321, 57] on icon "button" at bounding box center [323, 56] width 6 height 6
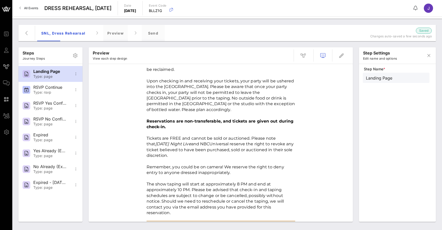
scroll to position [411, 0]
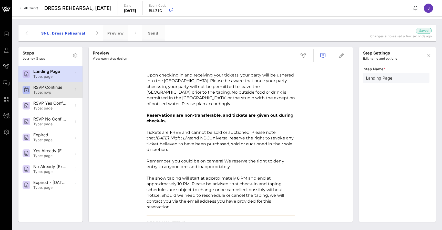
click at [45, 92] on div "Type: rsvp" at bounding box center [50, 92] width 34 height 4
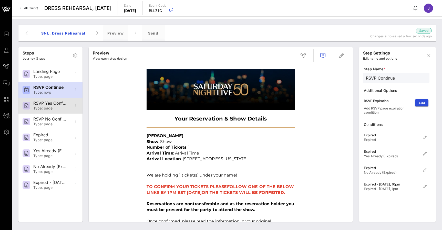
click at [42, 105] on div "RSVP Yes Confirmation" at bounding box center [50, 103] width 34 height 5
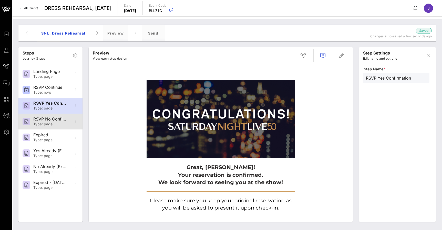
click at [41, 123] on div "Type: page" at bounding box center [50, 124] width 34 height 4
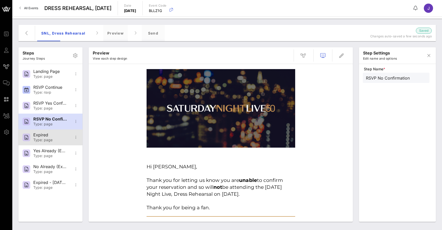
click at [43, 138] on div "Expired Type: page" at bounding box center [50, 138] width 34 height 16
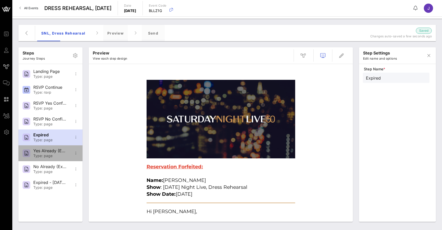
click at [41, 155] on div "Type: page" at bounding box center [50, 156] width 34 height 4
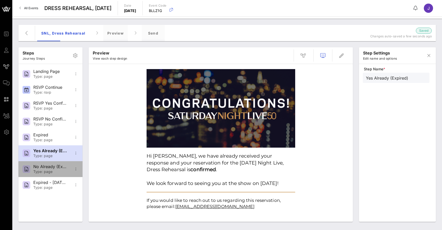
click at [40, 168] on div "No Already (Expired)" at bounding box center [50, 167] width 34 height 5
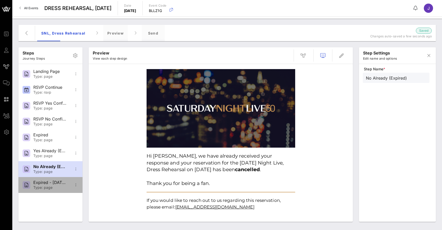
click at [41, 185] on div "Expired - [DATE], 1pm" at bounding box center [50, 182] width 34 height 5
type input "Expired - [DATE], 1pm"
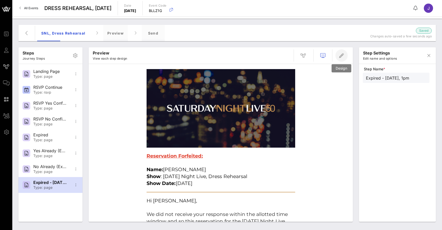
click at [342, 58] on icon "button" at bounding box center [342, 56] width 6 height 6
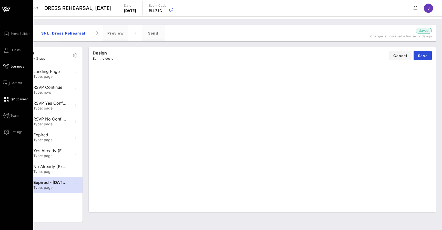
click at [9, 99] on icon at bounding box center [6, 99] width 6 height 1
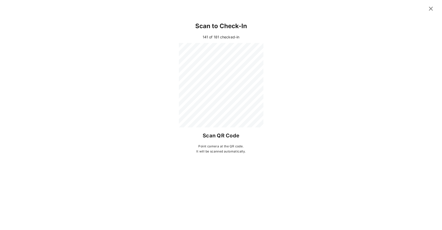
click at [431, 8] on icon at bounding box center [431, 9] width 9 height 8
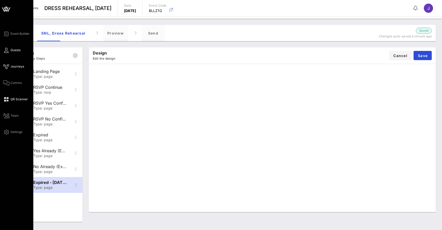
click at [7, 51] on icon at bounding box center [6, 50] width 6 height 1
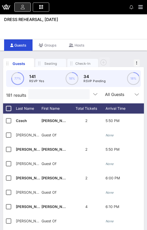
click at [55, 96] on input "text" at bounding box center [58, 94] width 54 height 7
drag, startPoint x: 131, startPoint y: 95, endPoint x: 79, endPoint y: 64, distance: 61.4
click at [79, 64] on div "Check-In" at bounding box center [82, 63] width 15 height 5
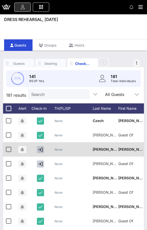
click at [41, 150] on icon "button" at bounding box center [40, 150] width 5 height 5
click at [41, 149] on icon "button" at bounding box center [40, 150] width 4 height 5
click at [40, 150] on icon "button" at bounding box center [40, 150] width 5 height 5
click at [40, 150] on icon "button" at bounding box center [40, 150] width 4 height 5
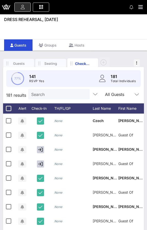
click at [56, 93] on input "Search" at bounding box center [58, 94] width 54 height 7
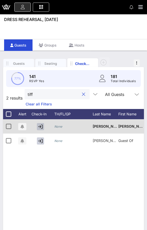
type input "tiff"
click at [39, 128] on icon "button" at bounding box center [40, 127] width 5 height 5
click at [40, 127] on icon "button" at bounding box center [40, 127] width 4 height 5
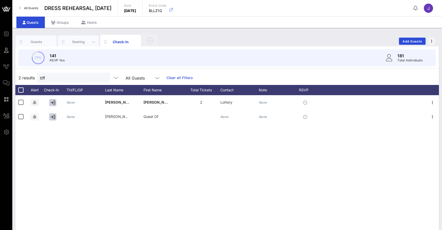
click at [82, 42] on div "Seating" at bounding box center [78, 41] width 23 height 5
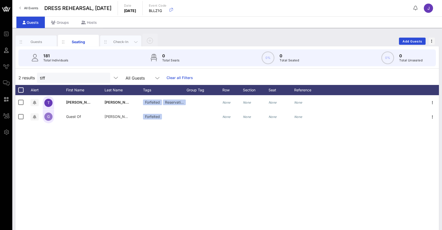
click at [113, 42] on div "Check-In" at bounding box center [120, 41] width 23 height 5
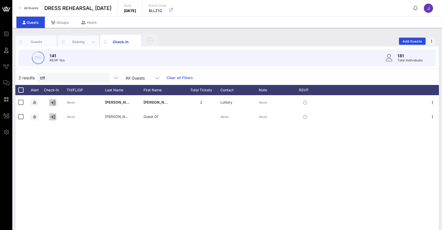
click at [77, 42] on div "Seating" at bounding box center [78, 41] width 23 height 5
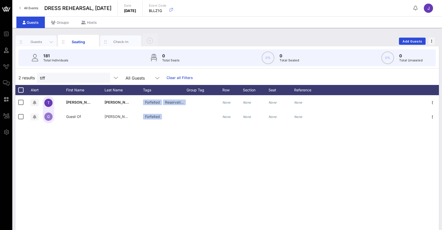
click at [45, 42] on div "Guests" at bounding box center [36, 41] width 23 height 5
